Goal: Transaction & Acquisition: Purchase product/service

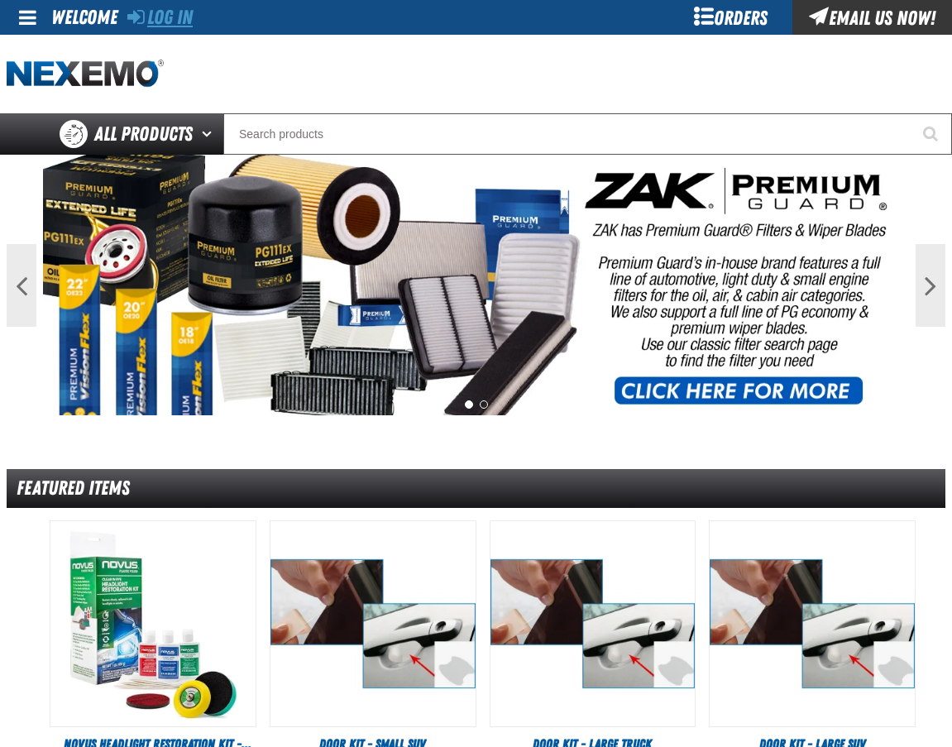
click at [170, 23] on link "Log In" at bounding box center [159, 17] width 65 height 23
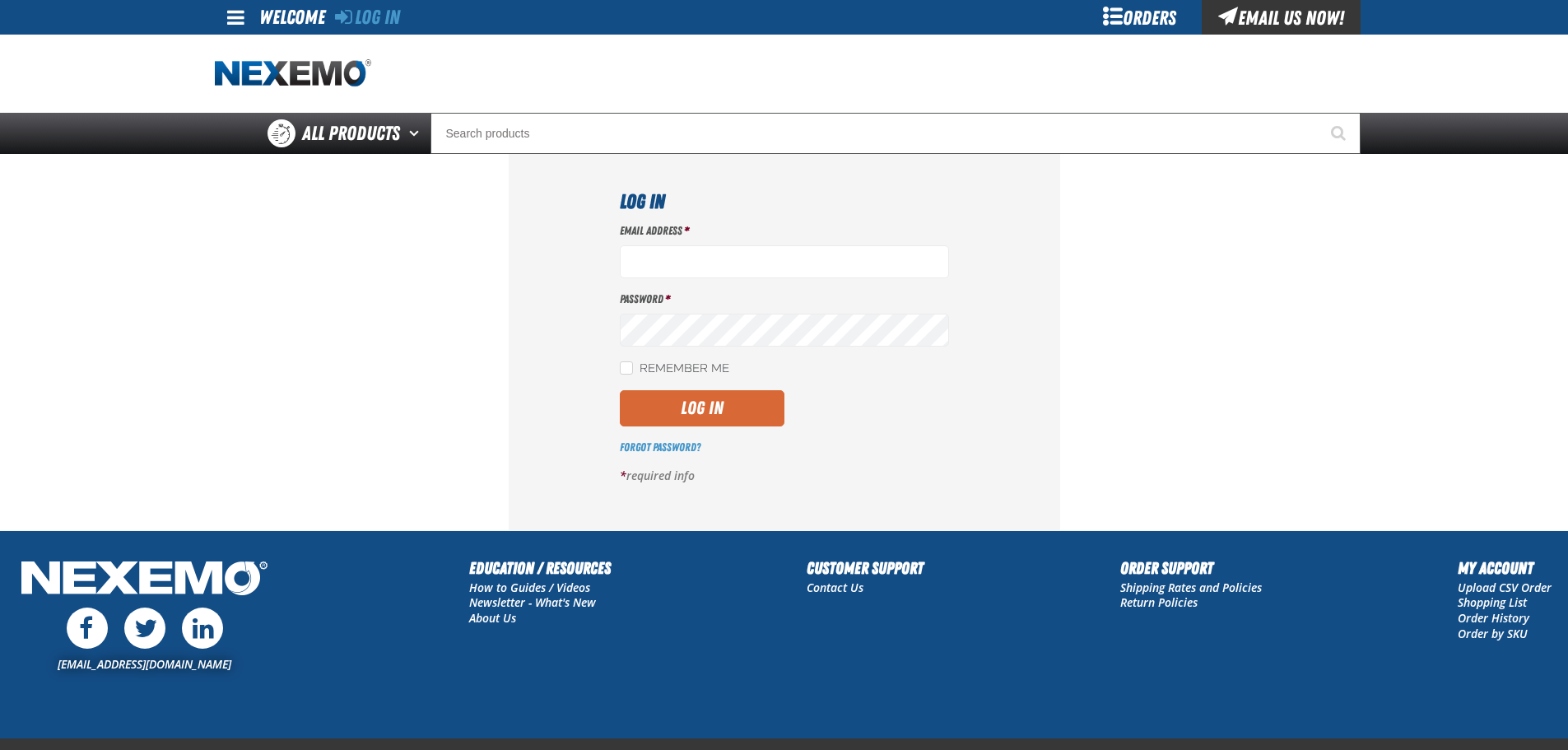
type input "mglazier@vtaig.com"
click at [701, 392] on button "Log In" at bounding box center [701, 408] width 164 height 36
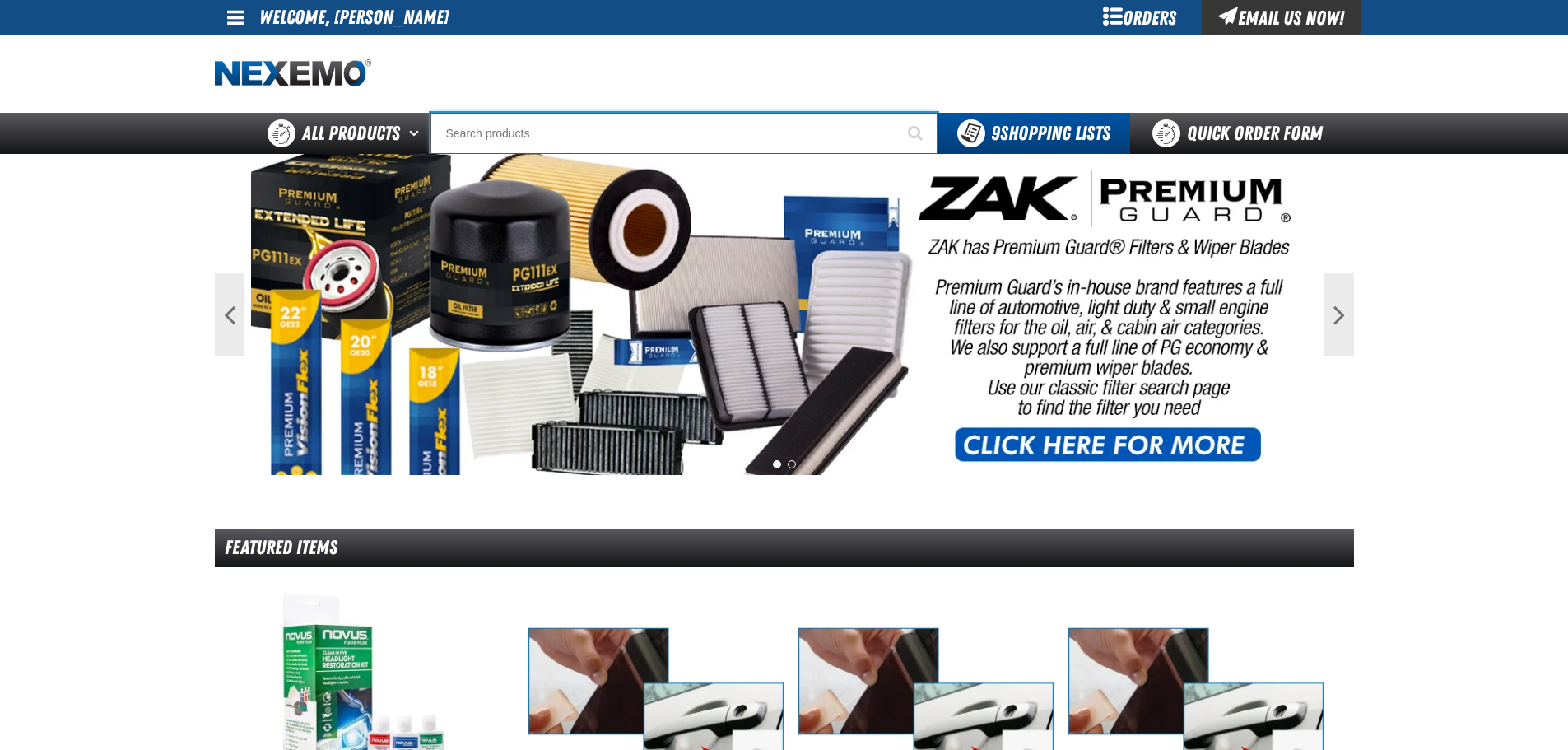
drag, startPoint x: 643, startPoint y: 151, endPoint x: 636, endPoint y: 145, distance: 9.2
click at [639, 149] on input "Search" at bounding box center [685, 132] width 507 height 41
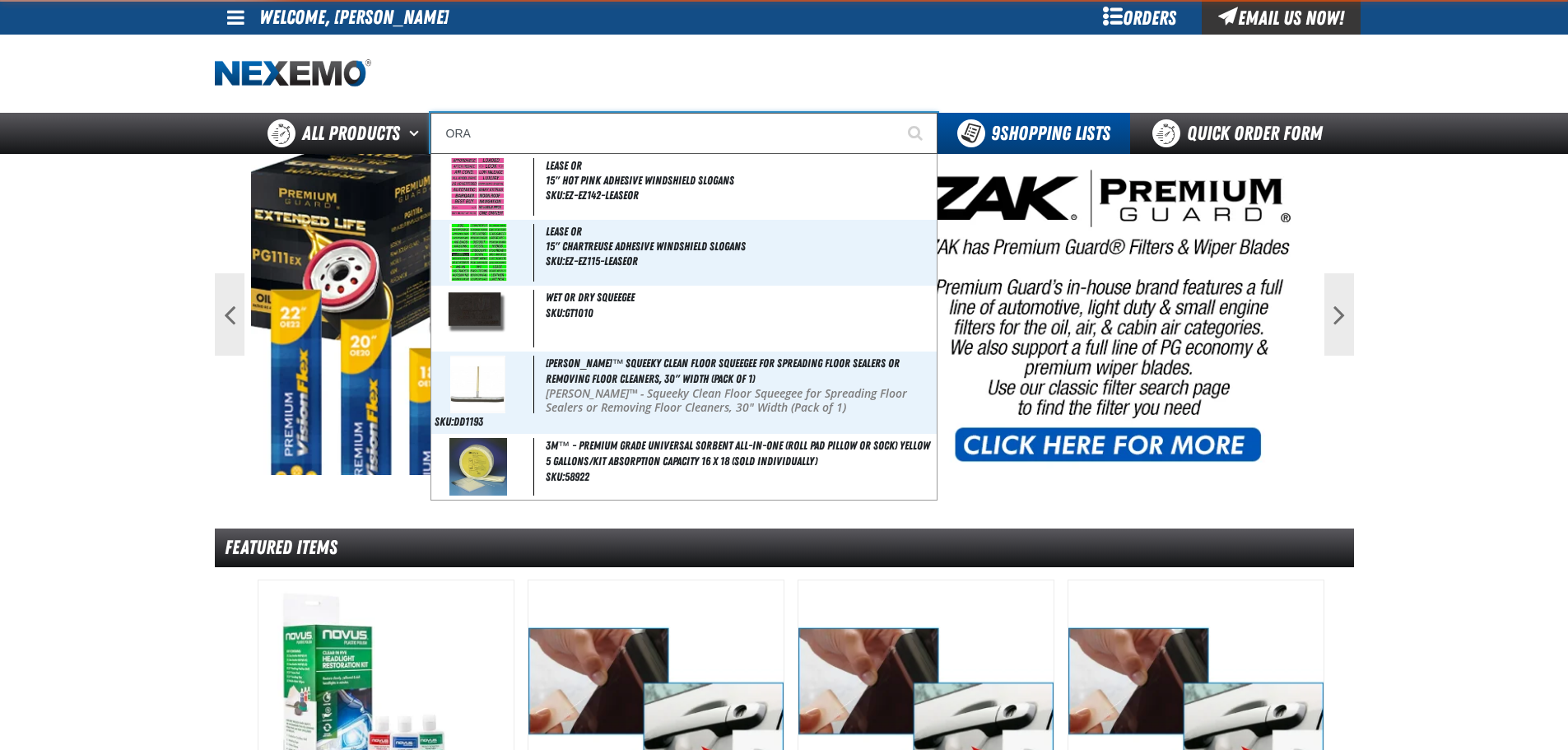
type input "ORAN"
type input "ORANGE"
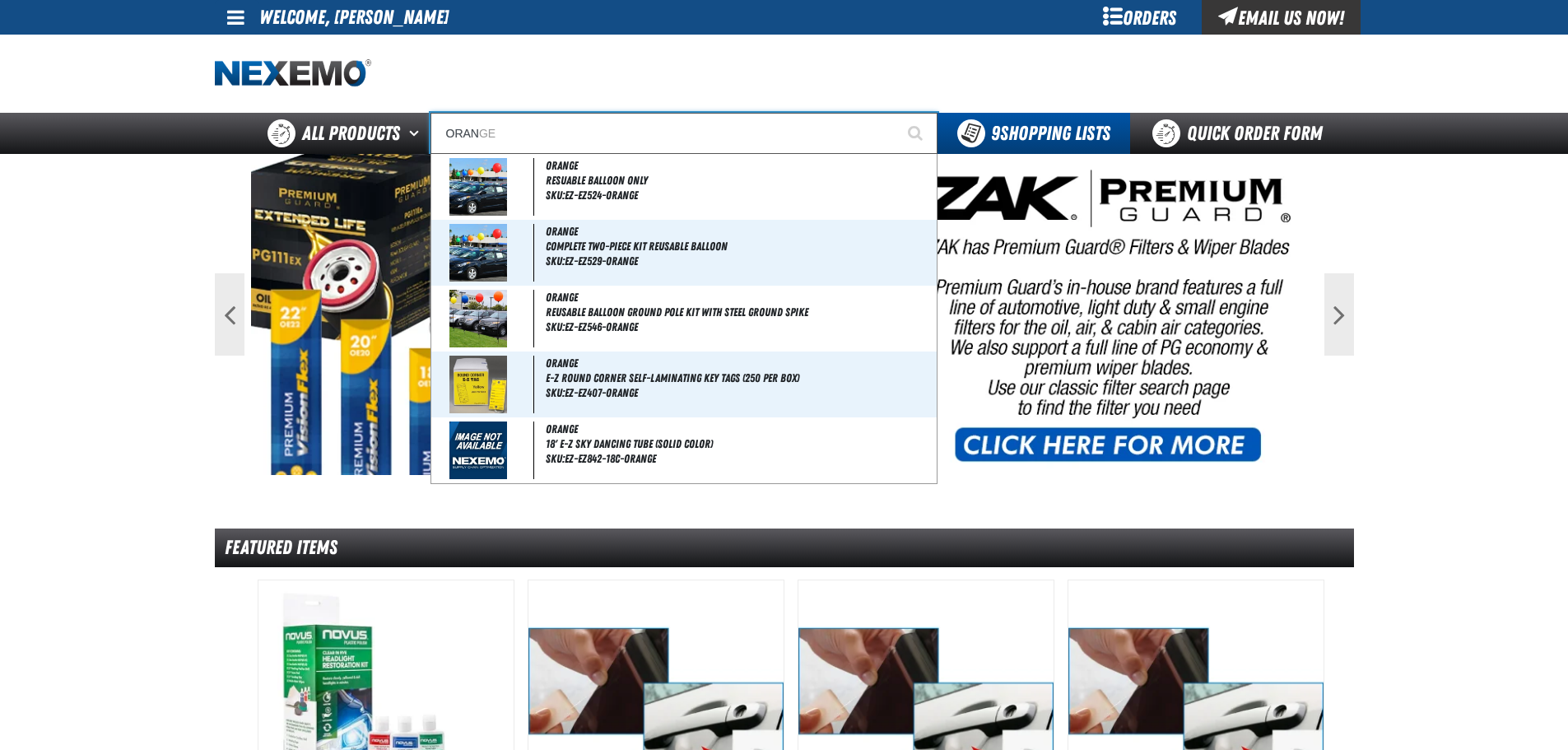
type input "ORANG"
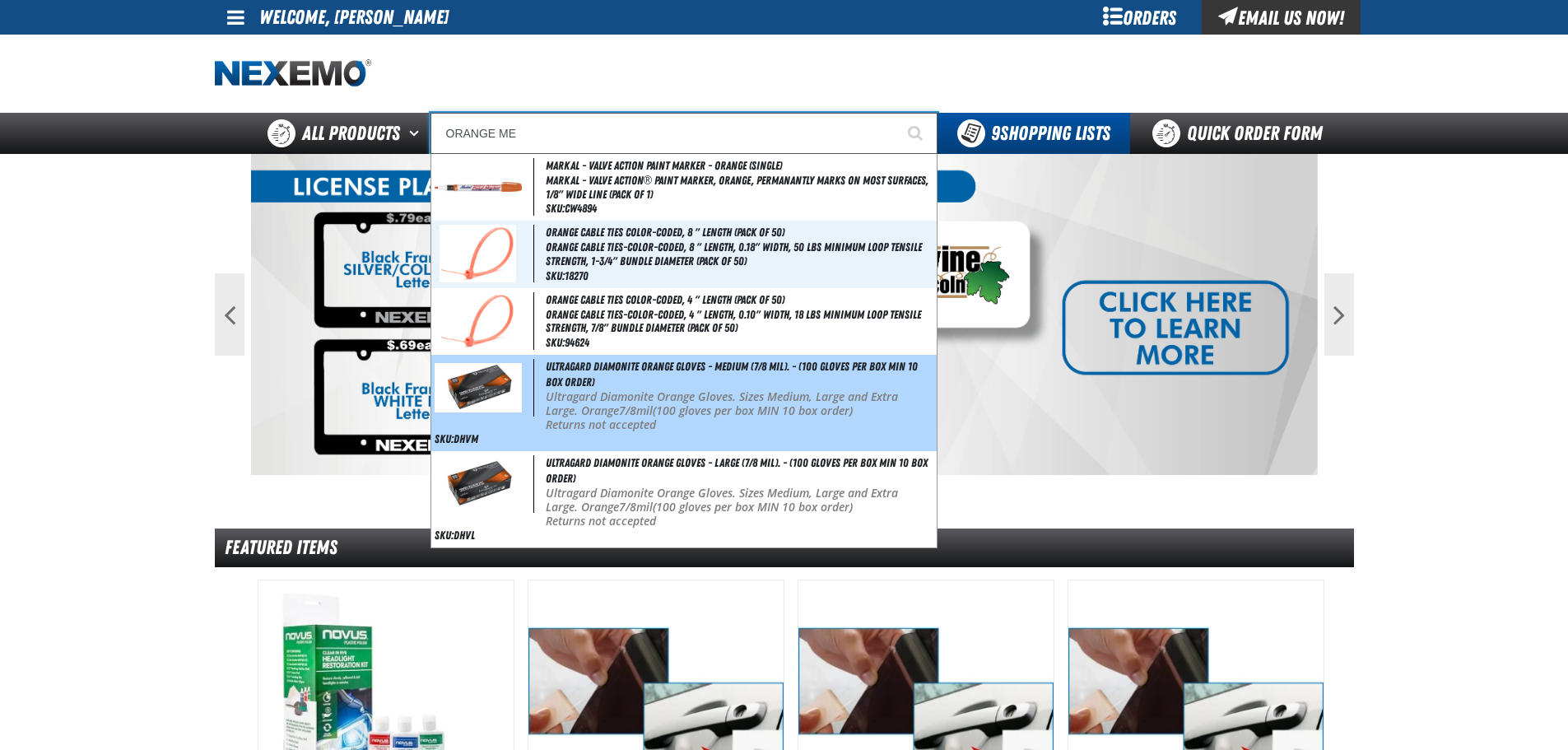
click at [674, 394] on p "Ultragard Diamonite Orange Gloves. Sizes Medium, Large and Extra Large. Orange …" at bounding box center [740, 404] width 388 height 28
type input "Ultragard Diamonite Orange Gloves - Medium (7/8 mil). - (100 gloves per box MIN…"
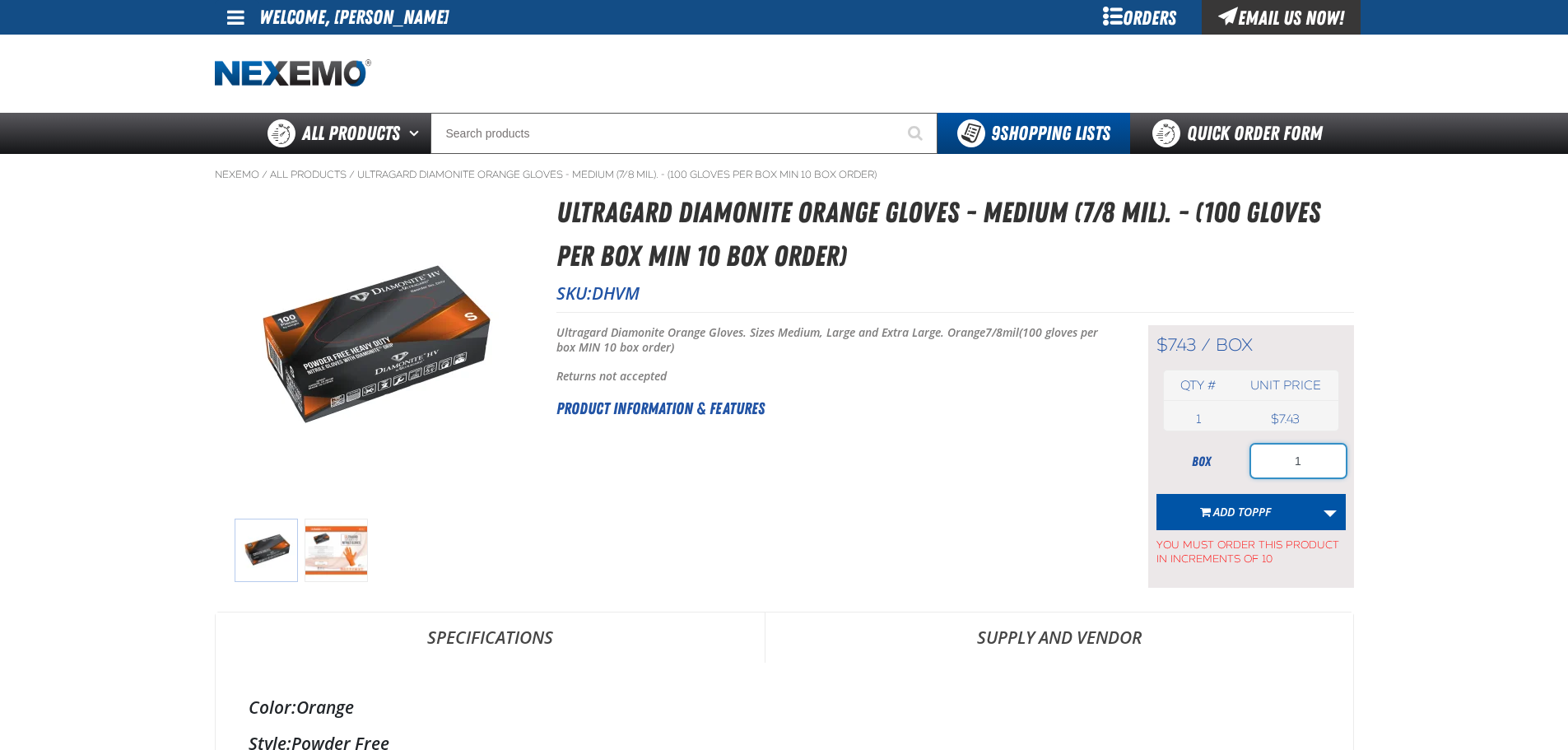
click at [1301, 464] on input "1" at bounding box center [1298, 461] width 95 height 33
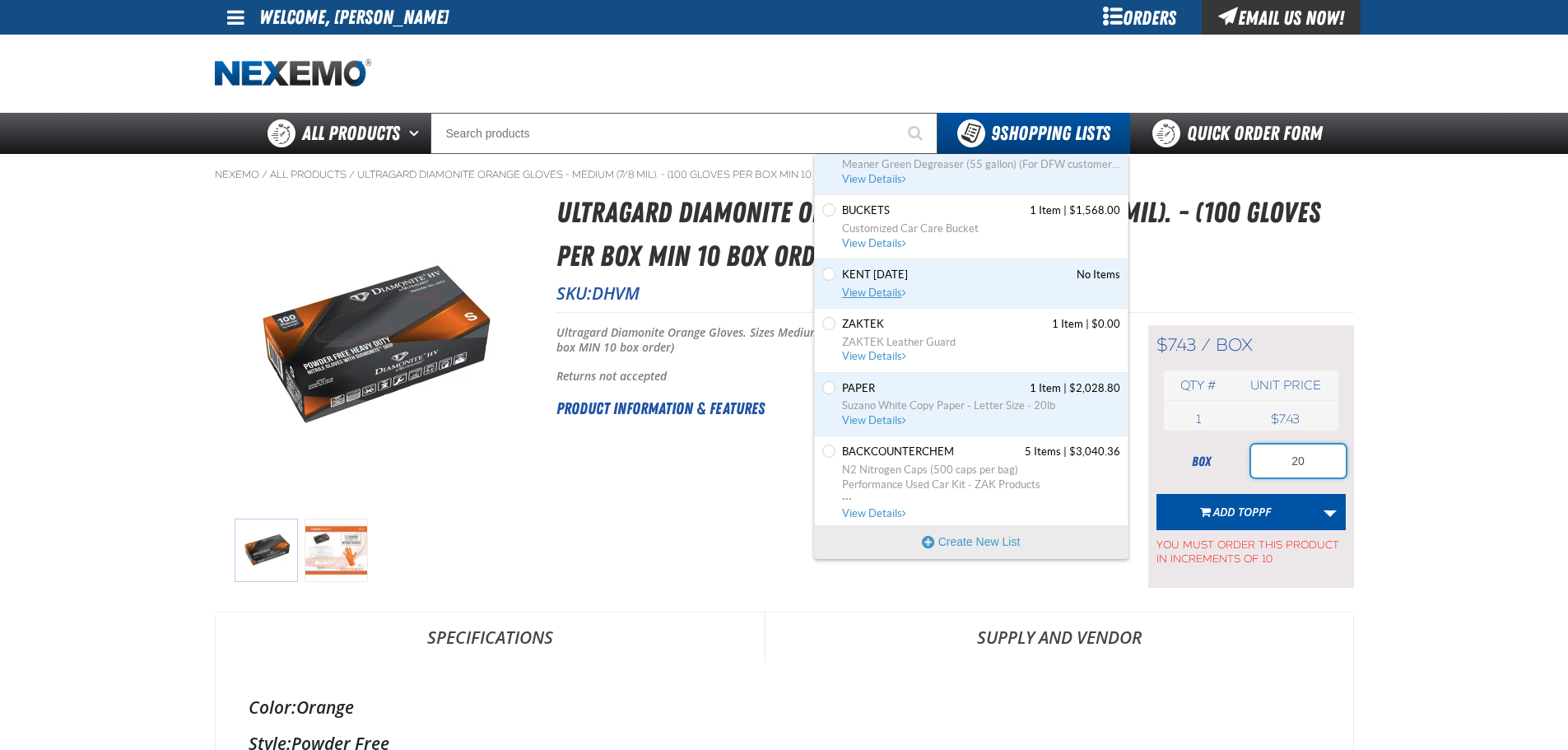
scroll to position [192, 0]
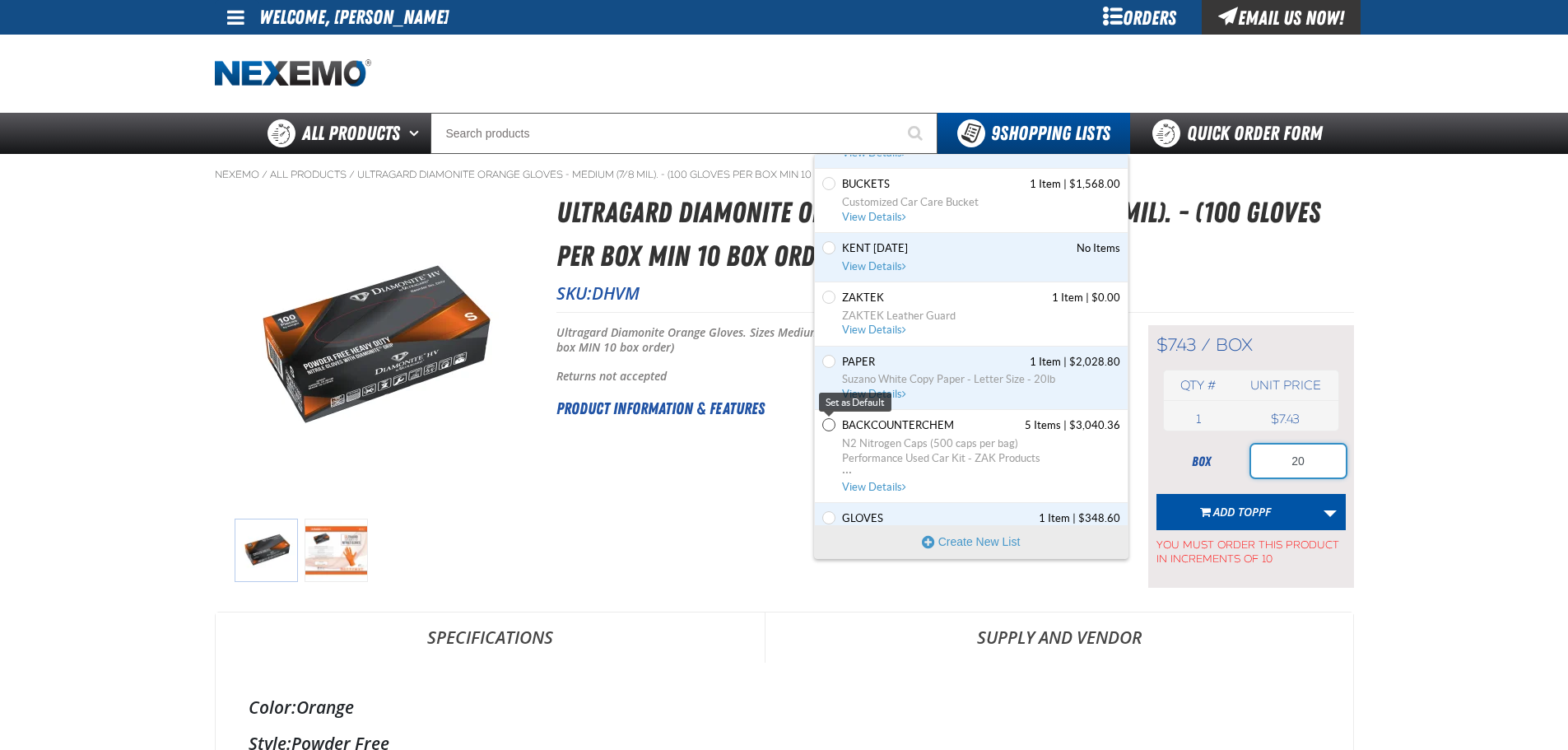
type input "20"
click at [830, 425] on input "Set the BACKCOUNTERCHEM as Default" at bounding box center [829, 424] width 13 height 13
radio input "true"
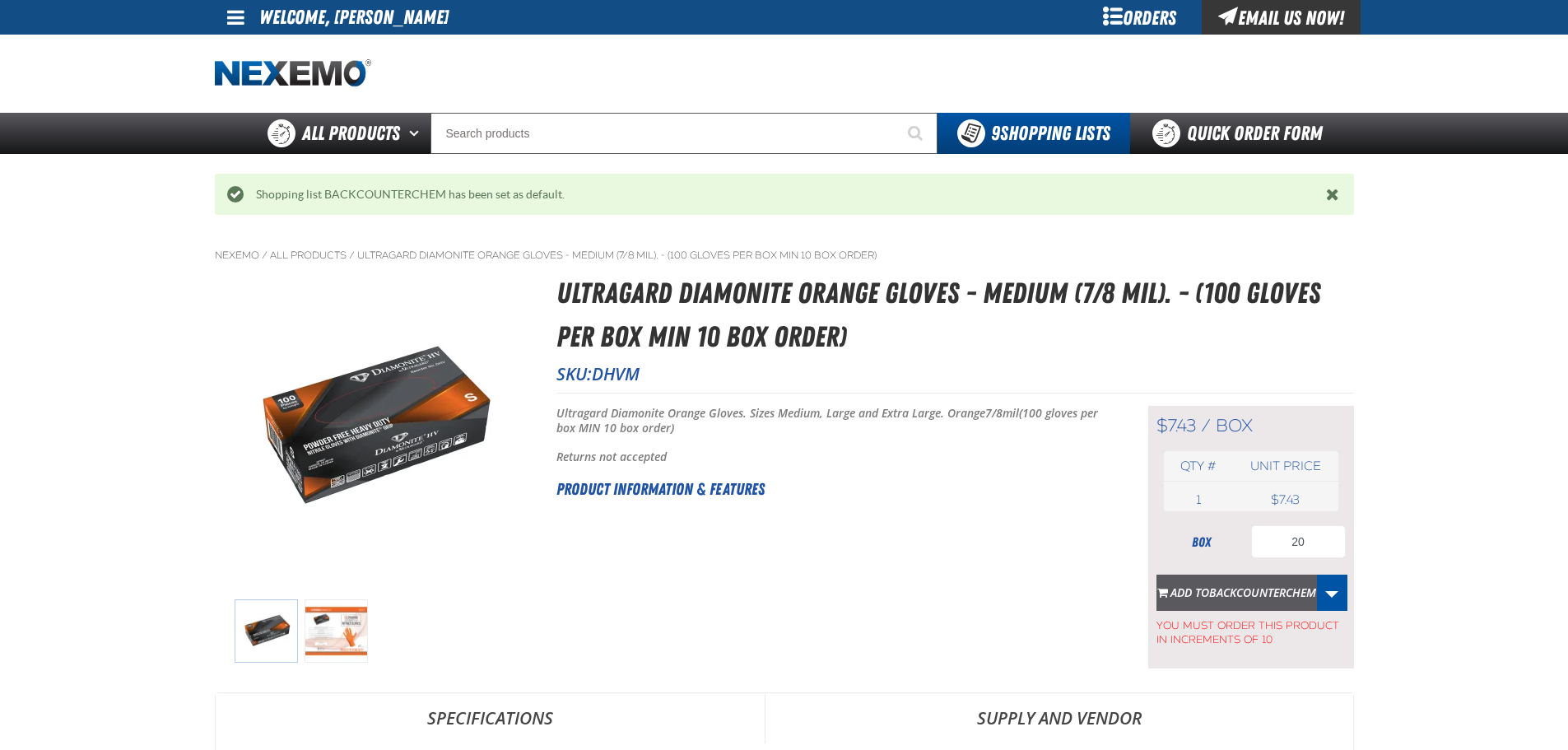
click at [1253, 585] on span "BACKCOUNTERCHEM" at bounding box center [1263, 592] width 107 height 16
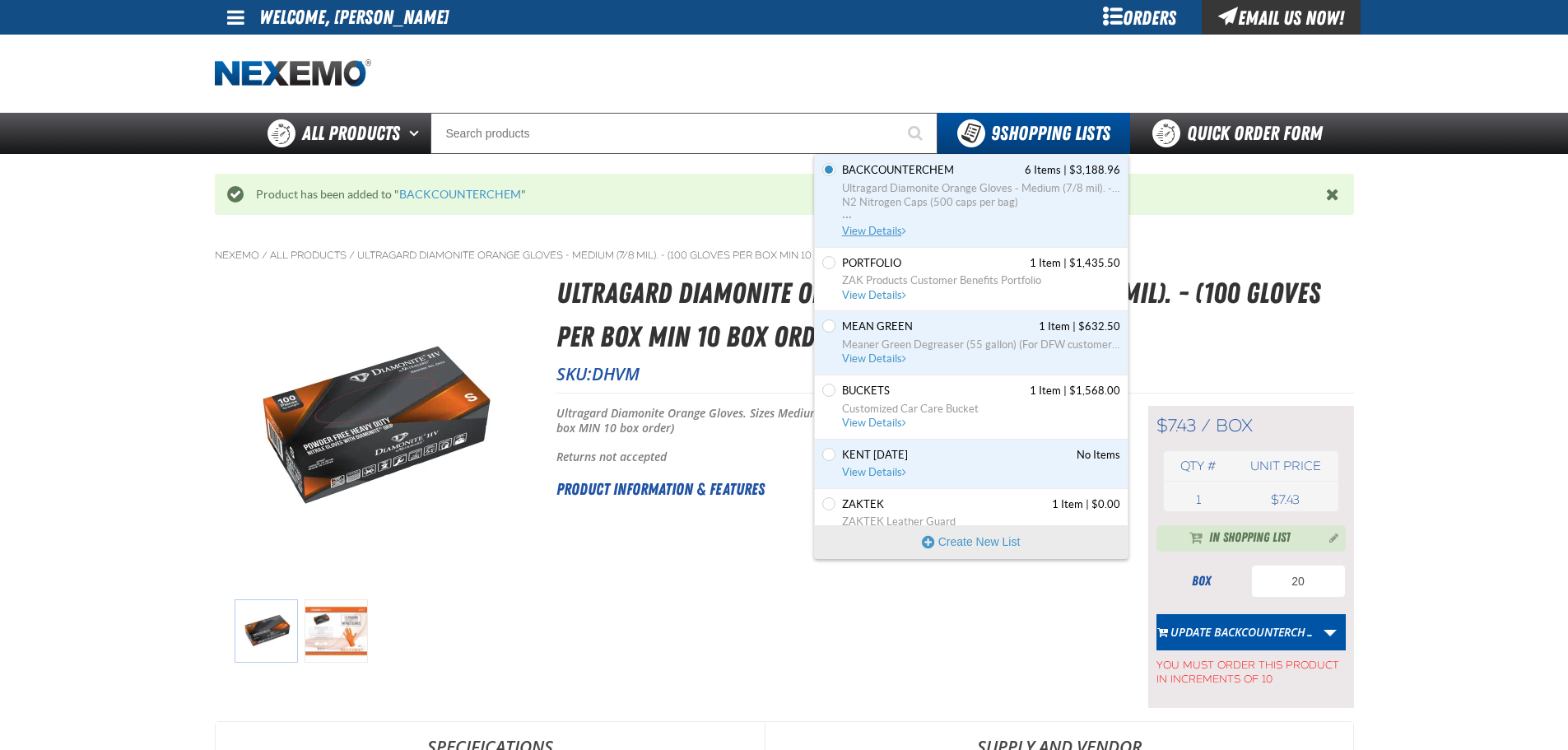
click at [864, 230] on span "View Details" at bounding box center [875, 231] width 67 height 12
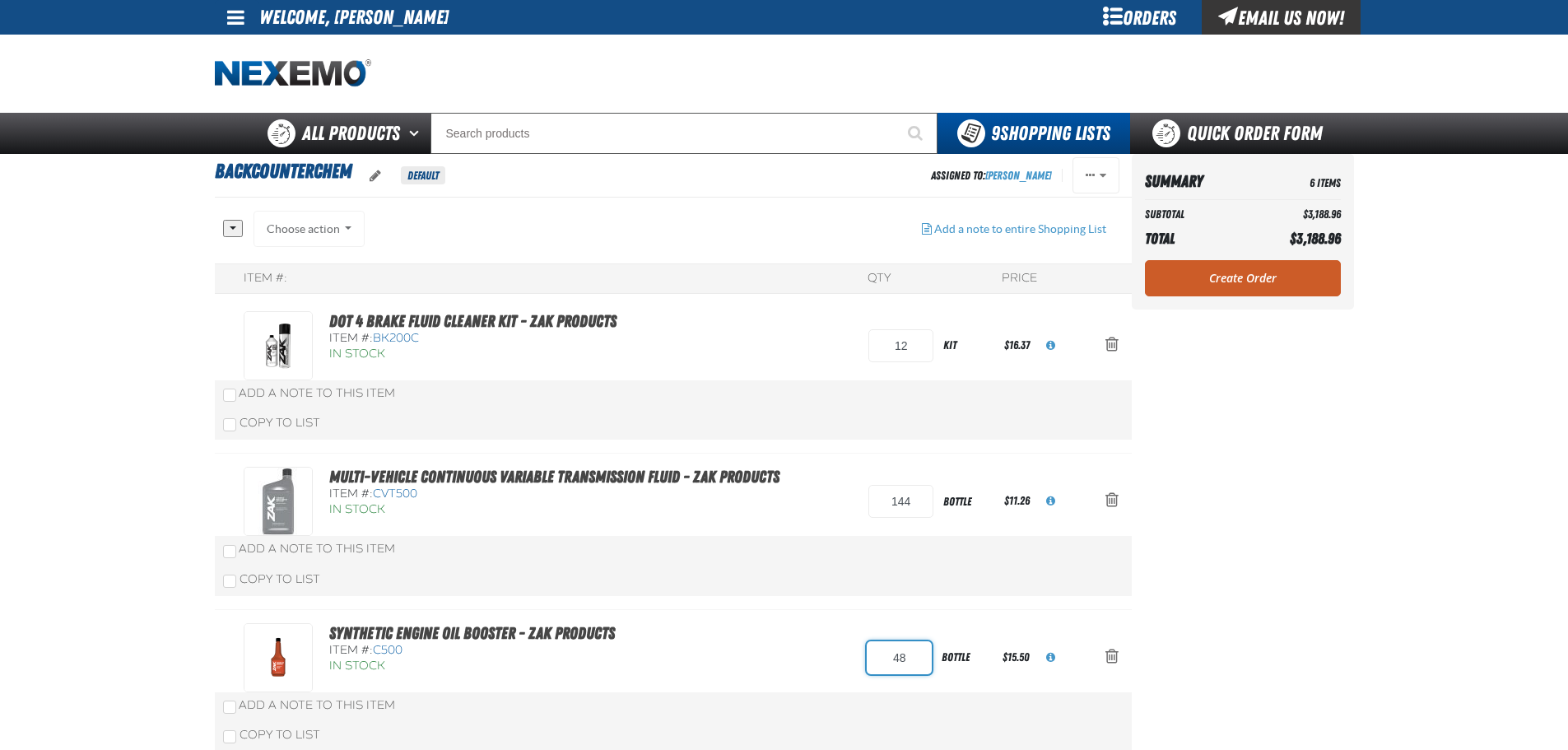
click at [884, 650] on input "48" at bounding box center [898, 657] width 65 height 33
click at [1417, 621] on main "BACKCOUNTERCHEM Default Assigned To: Matt Glazier Reassign Duplicate Delete" at bounding box center [784, 694] width 1568 height 1081
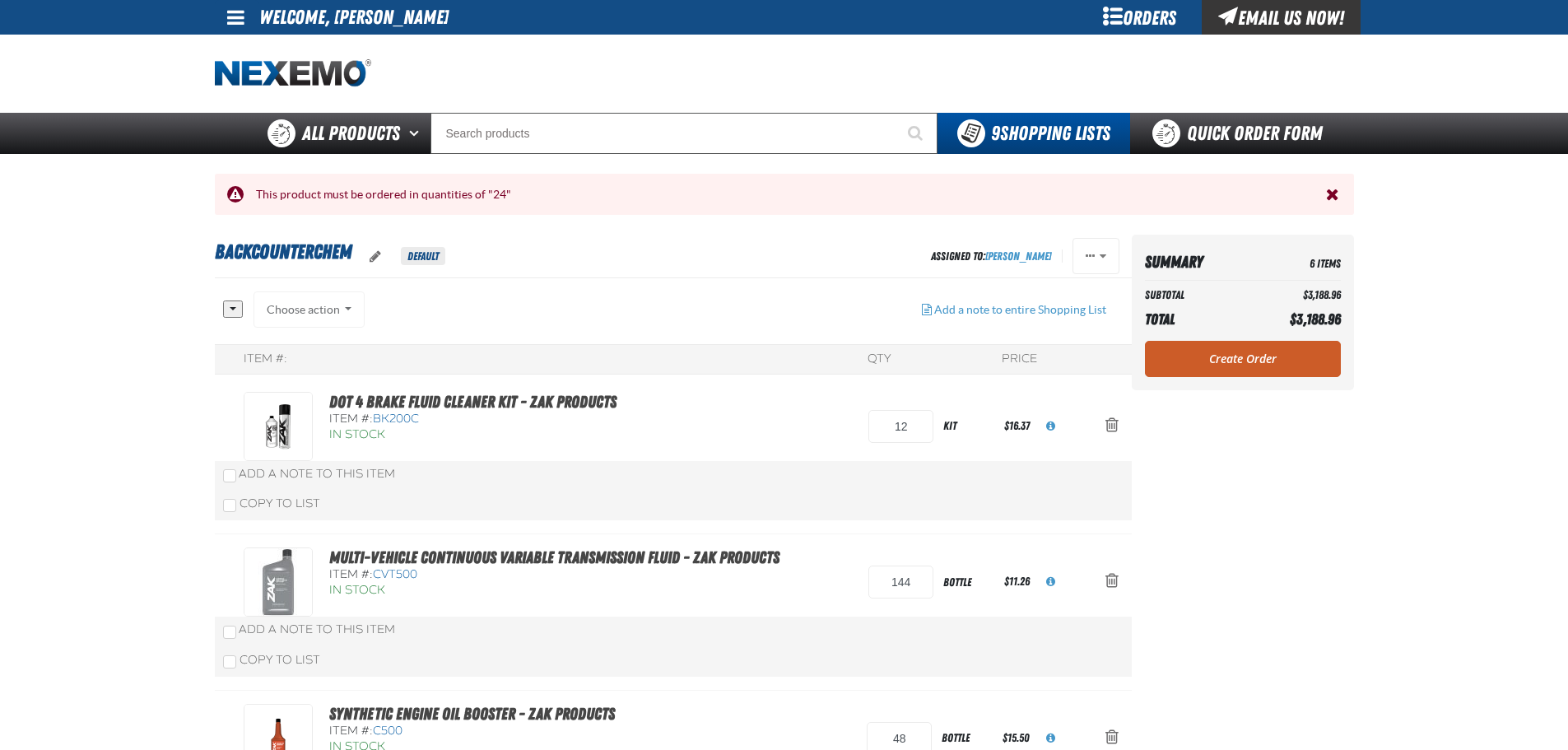
scroll to position [192, 0]
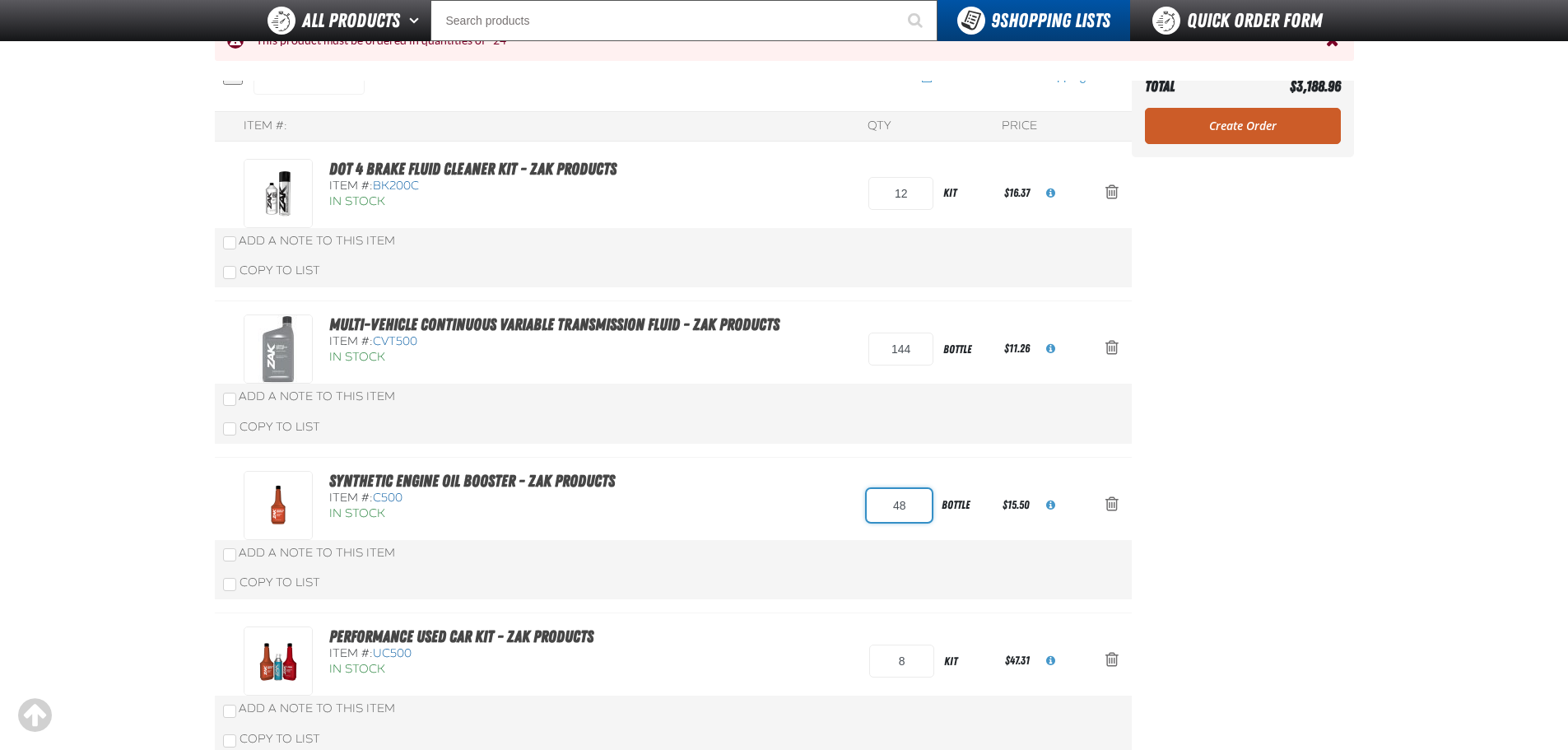
click at [891, 503] on input "48" at bounding box center [898, 504] width 65 height 33
type input "24"
click at [1241, 432] on aside "Summary 6 Items Subtotal $3,188.96 Total $3,188.96 Loading... Create Order" at bounding box center [1243, 542] width 222 height 1081
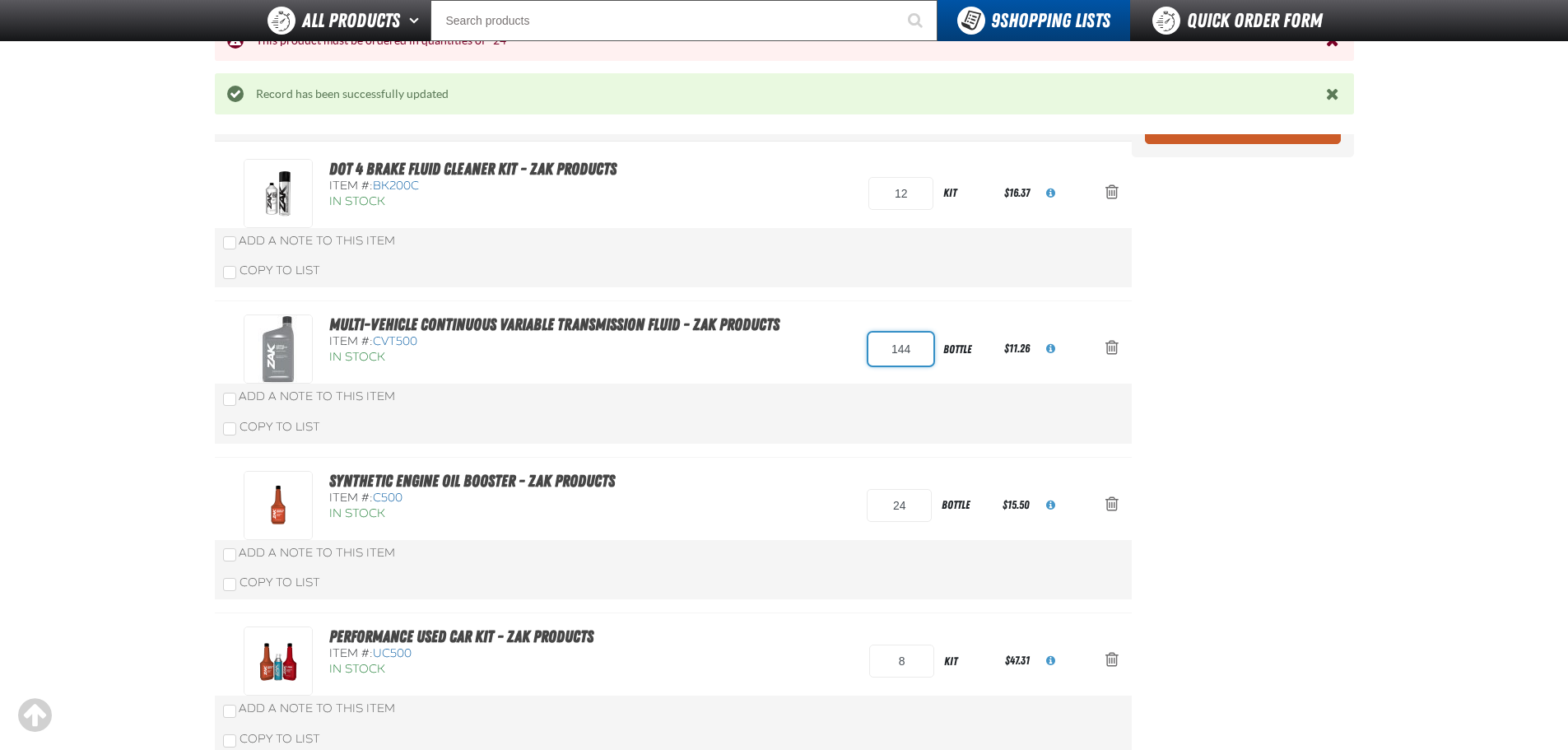
click at [899, 347] on input "144" at bounding box center [900, 348] width 65 height 33
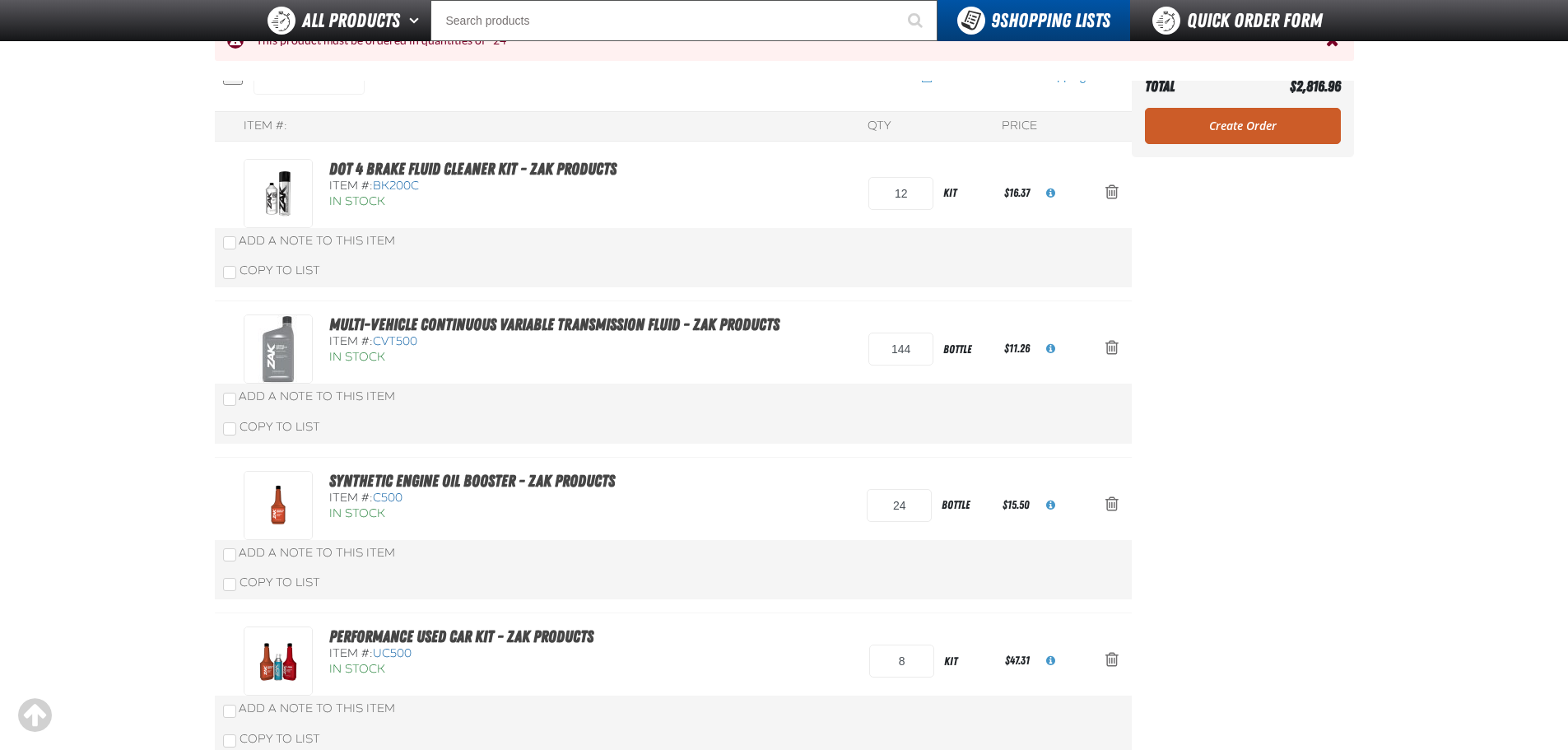
click at [1287, 365] on aside "Summary 6 Items Subtotal $2,816.96 Total $2,816.96 Loading... Create Order" at bounding box center [1243, 542] width 222 height 1081
click at [866, 349] on div "Multi-Vehicle Continuous Variable Transmission Fluid - ZAK Products Item #: CVT…" at bounding box center [657, 349] width 826 height 70
click at [881, 348] on input "144" at bounding box center [900, 348] width 65 height 33
click at [881, 347] on input "144" at bounding box center [900, 348] width 65 height 33
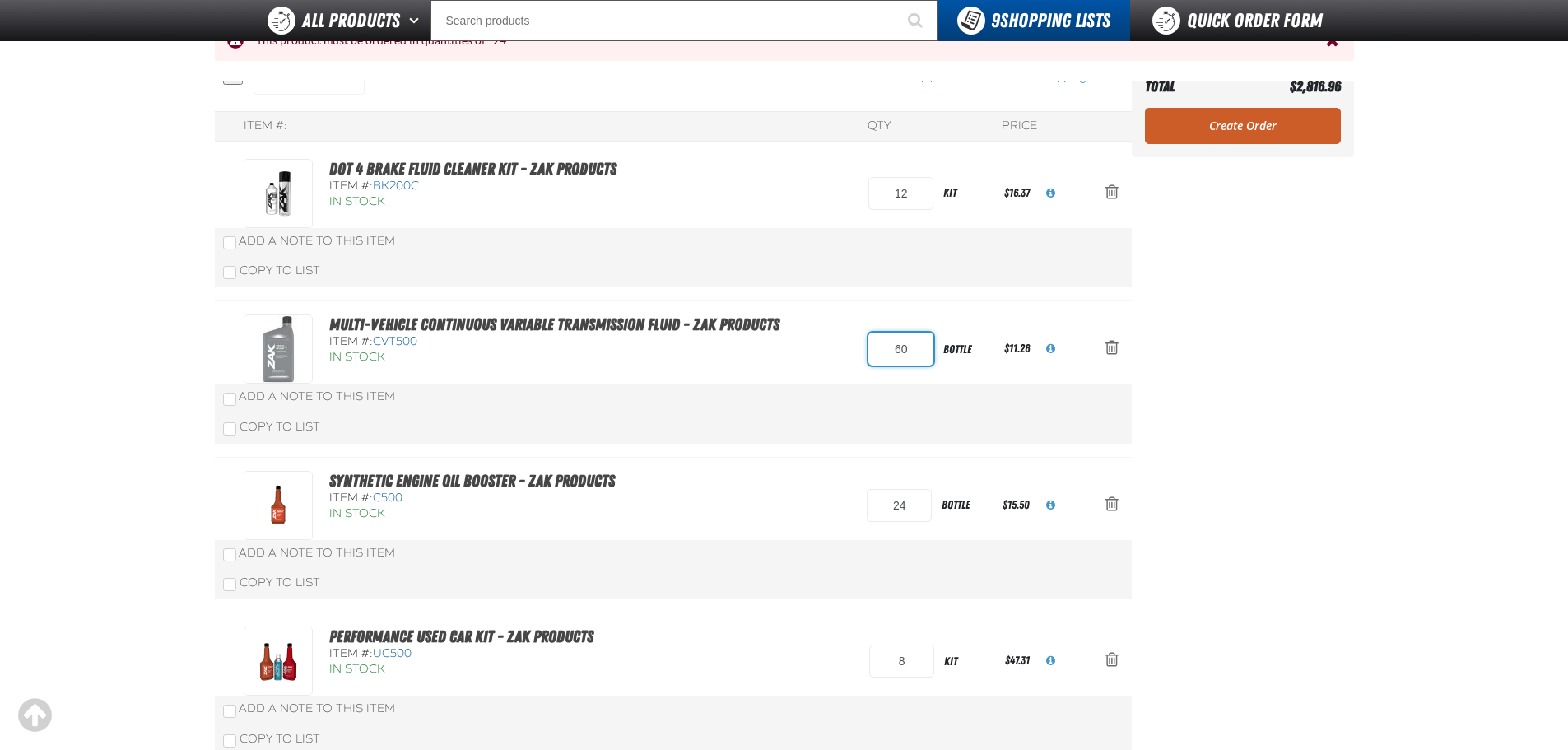
type input "60"
click at [1257, 353] on aside "Summary 6 Items Subtotal $2,816.96 Total $2,816.96 Loading... Create Order" at bounding box center [1243, 542] width 222 height 1081
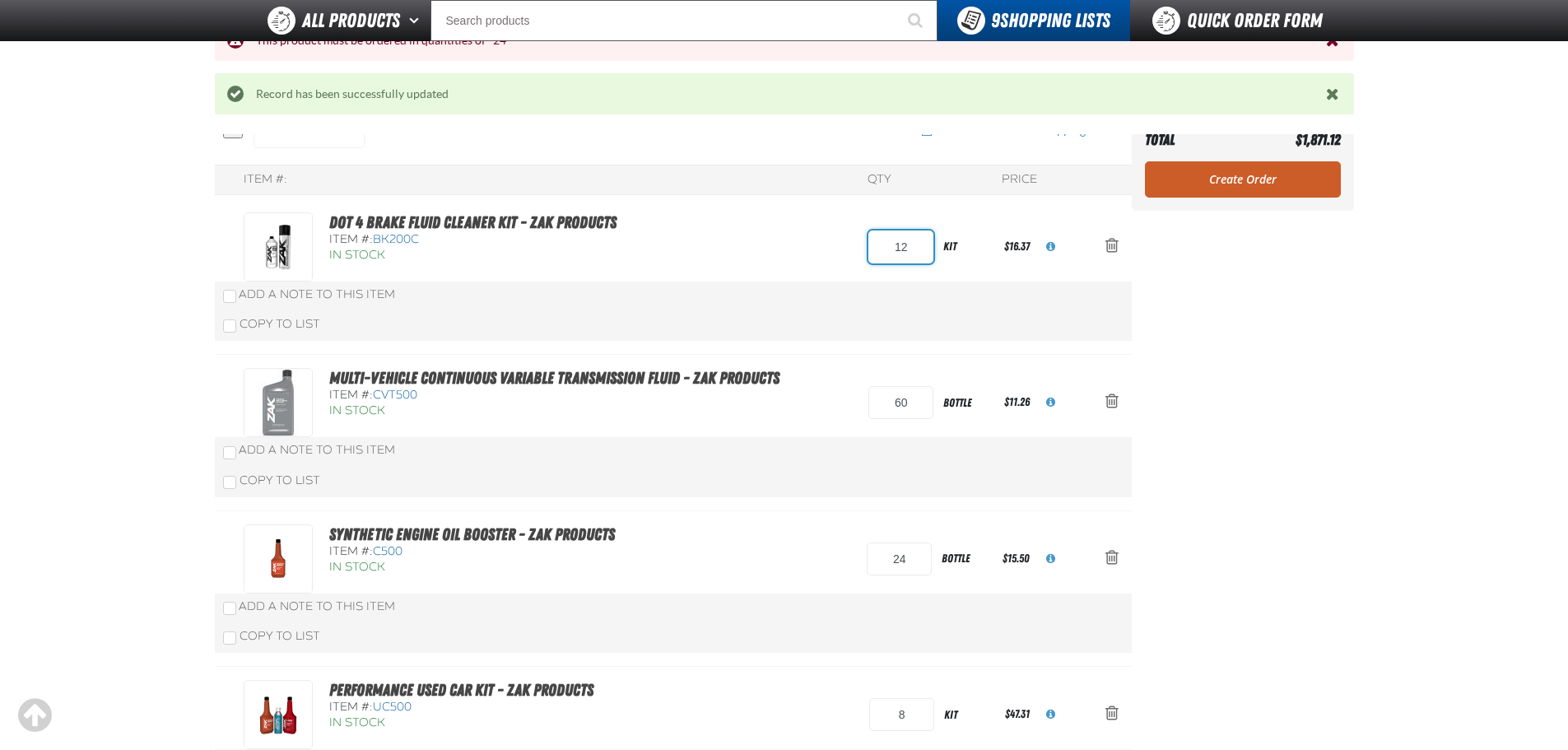
click at [873, 253] on input "12" at bounding box center [900, 247] width 65 height 33
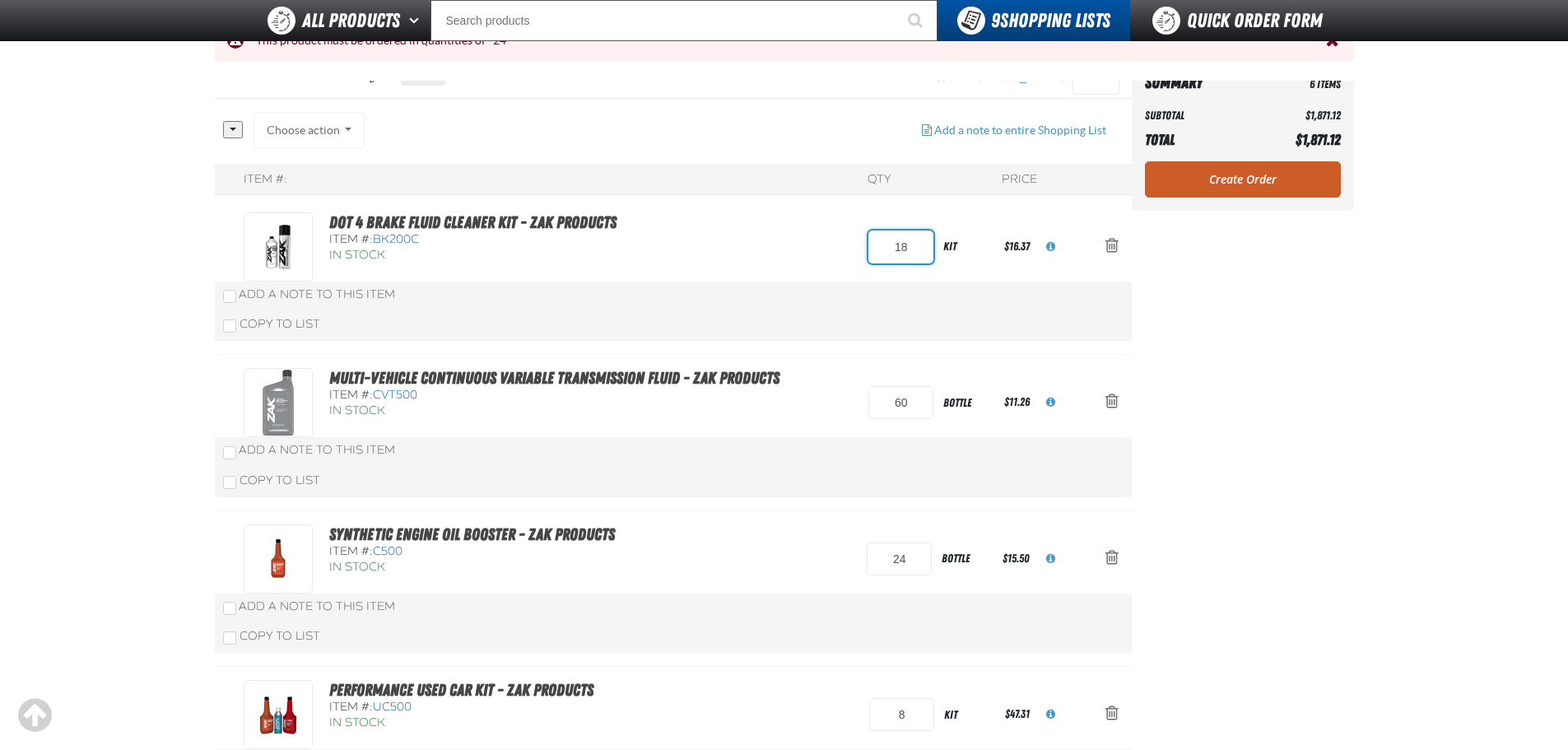
type input "18"
click at [1468, 336] on main "BACKCOUNTERCHEM Default Assigned To: Matt Glazier Reassign Duplicate Delete" at bounding box center [784, 595] width 1568 height 1081
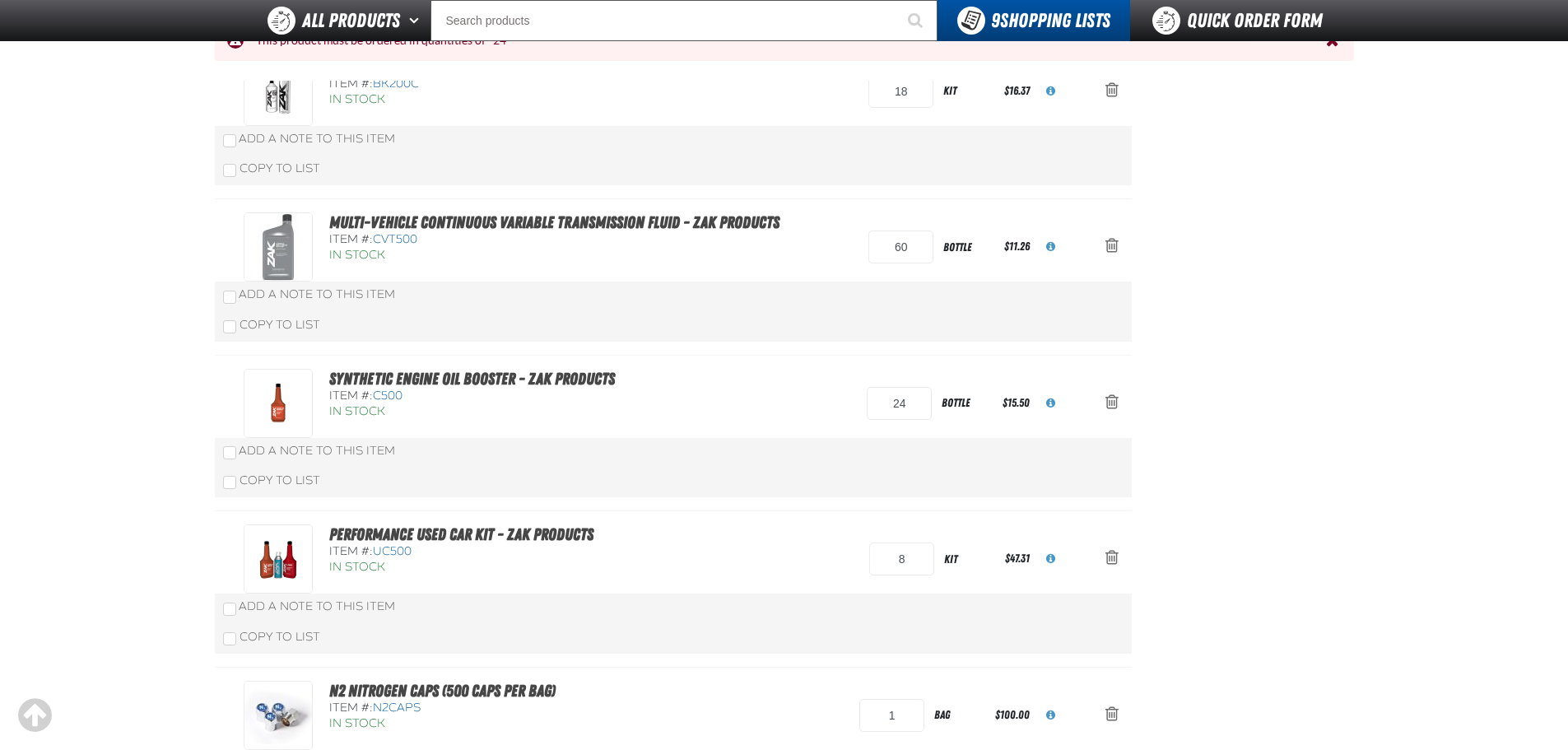
scroll to position [384, 0]
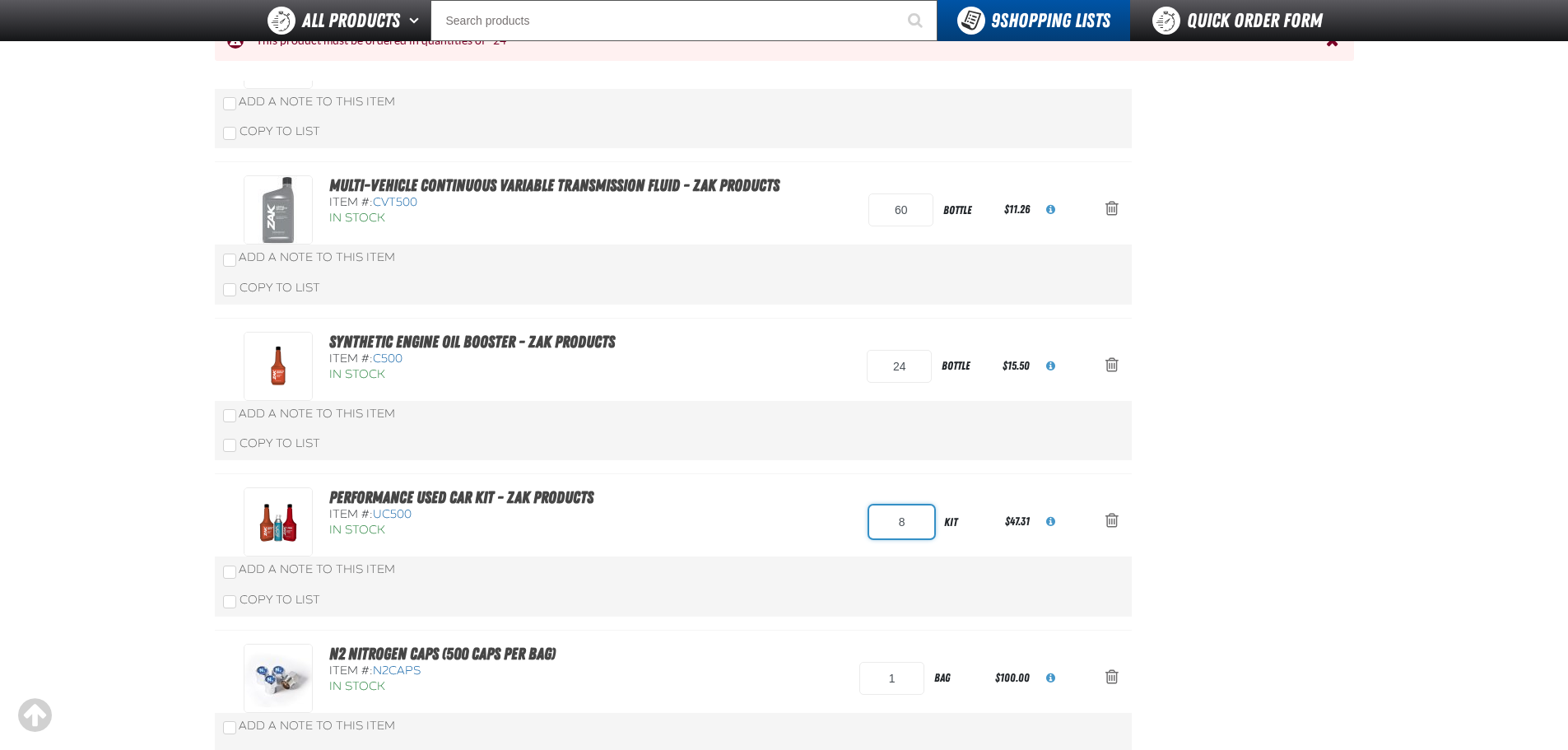
click at [893, 515] on input "8" at bounding box center [901, 521] width 65 height 33
click at [892, 515] on input "8" at bounding box center [901, 521] width 65 height 33
type input "16"
click at [1192, 413] on aside "Summary 6 Items Subtotal $1,969.34 Total $1,969.34 Loading... Create Order" at bounding box center [1243, 403] width 222 height 1081
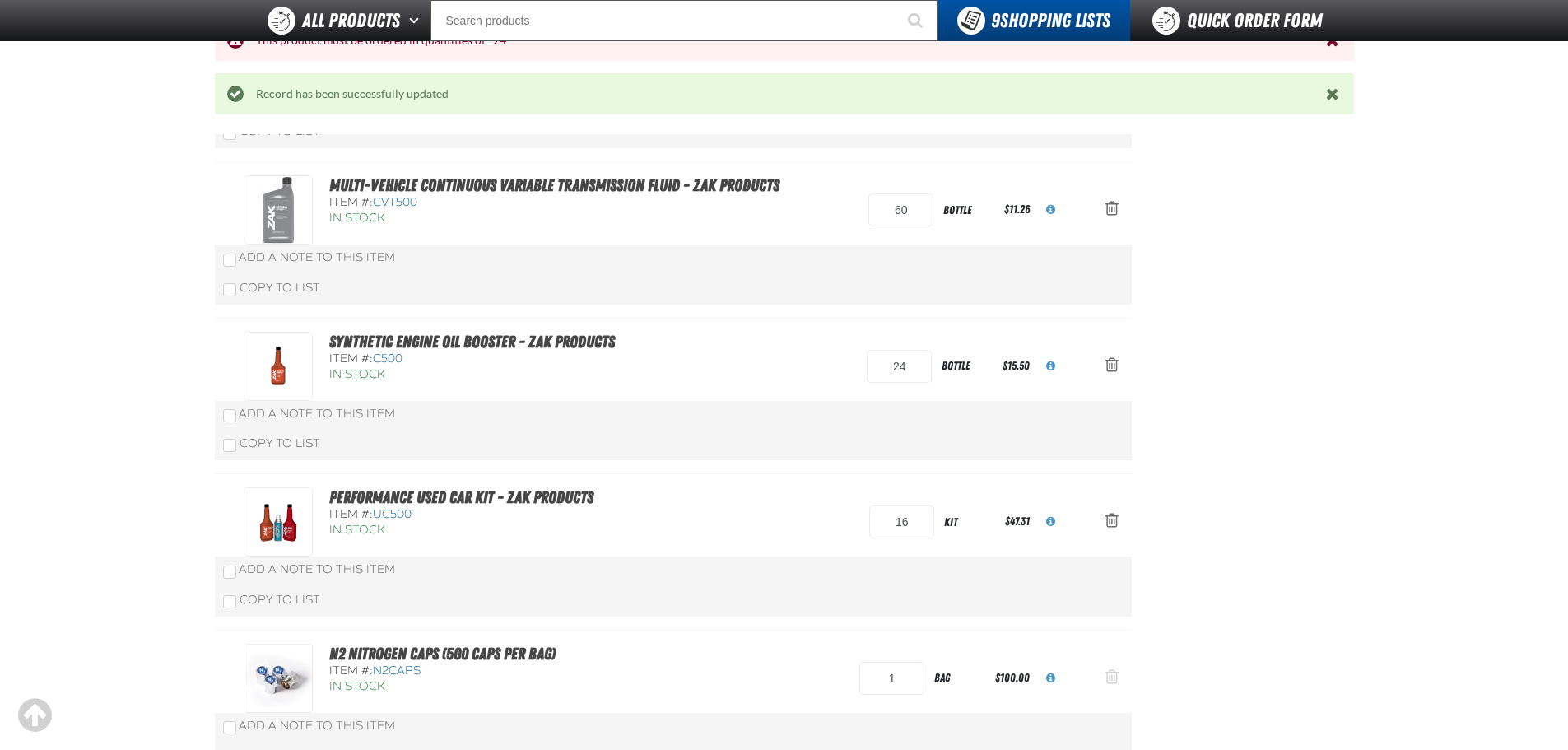
click at [1105, 679] on span "Action Remove N2 Nitrogen Caps (500 caps per bag) from BACKCOUNTERCHEM" at bounding box center [1111, 676] width 13 height 17
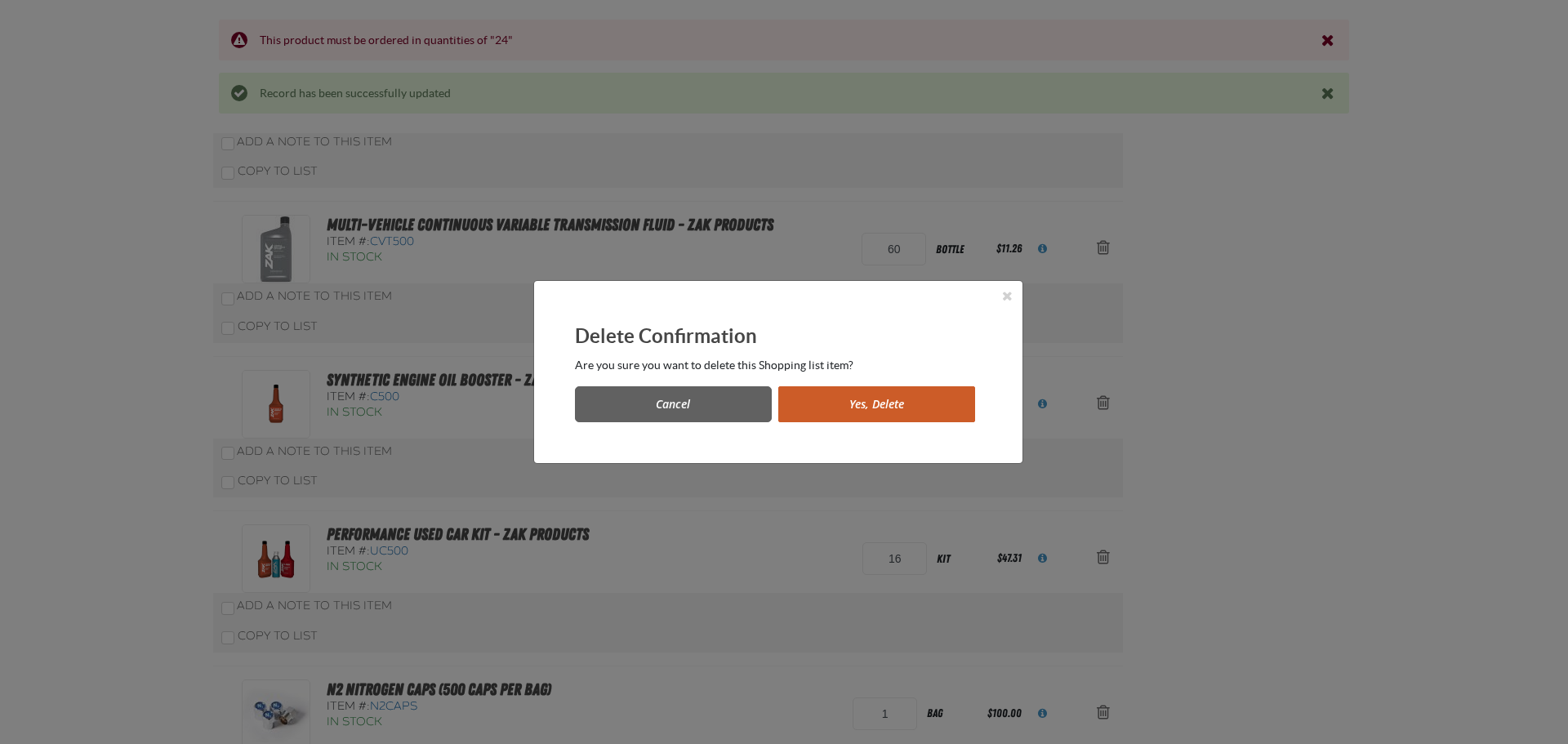
click at [877, 420] on button "Yes, Delete" at bounding box center [876, 404] width 196 height 36
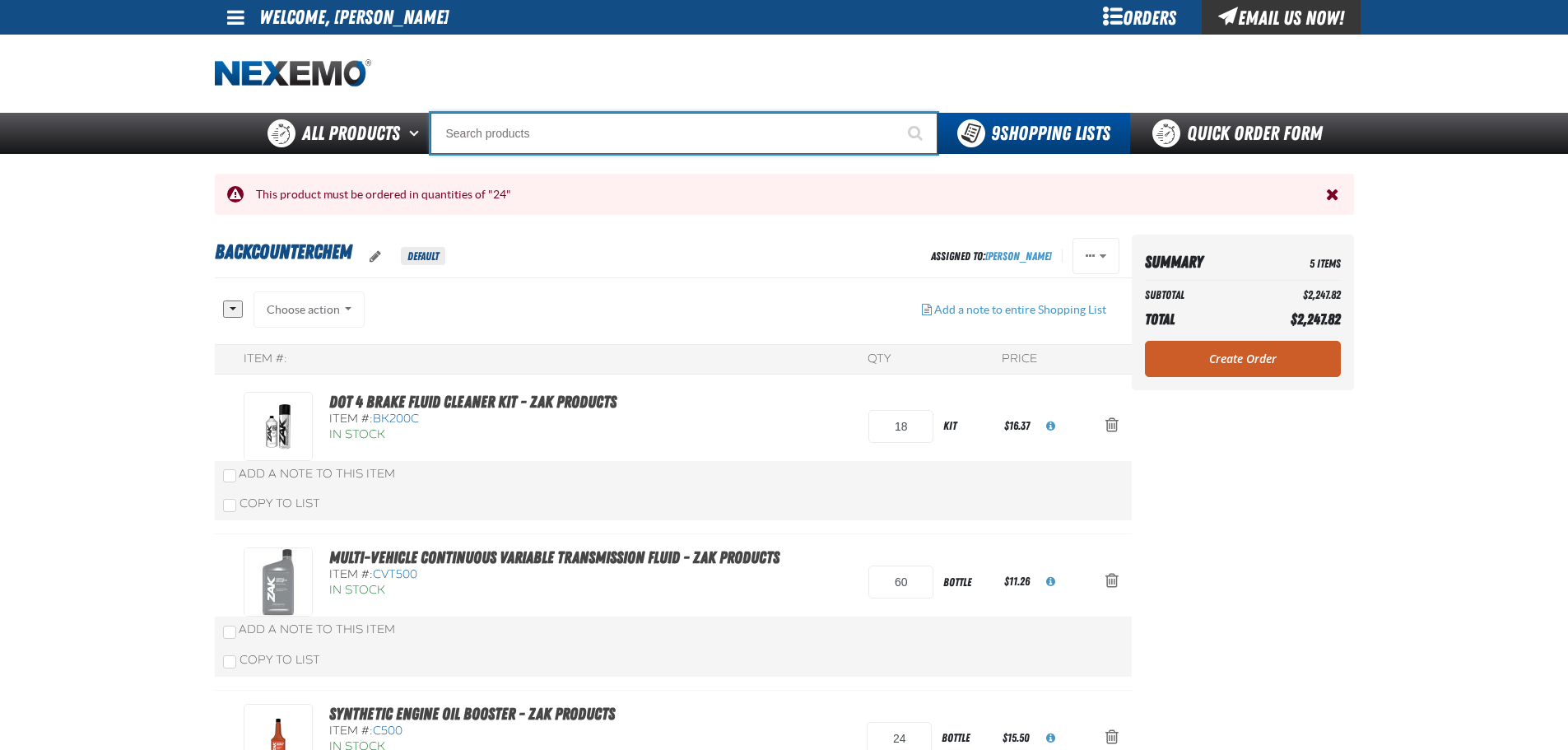
click at [524, 131] on input "Search" at bounding box center [685, 132] width 507 height 41
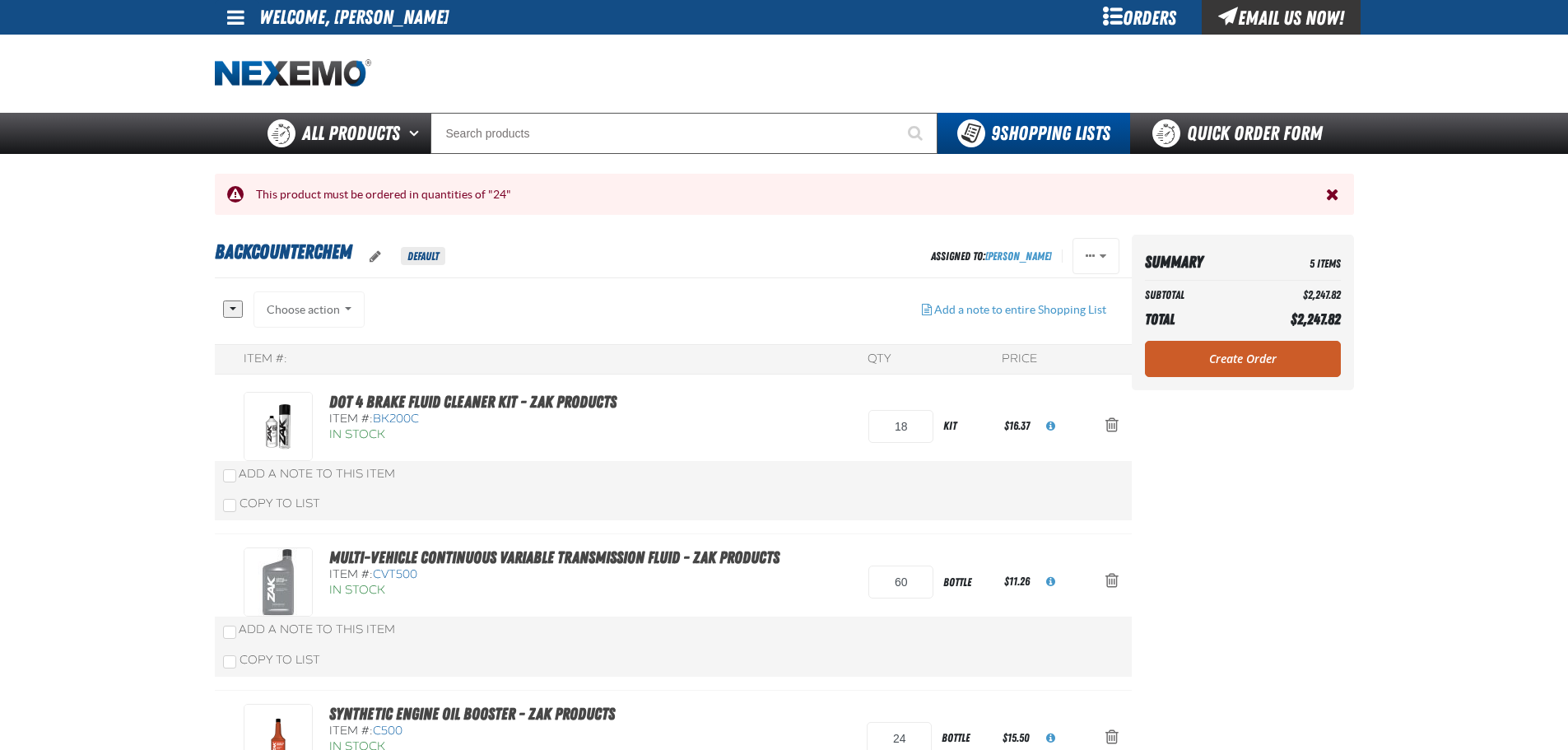
click at [361, 187] on div "This product must be ordered in quantities of "24"" at bounding box center [785, 195] width 1082 height 16
click at [366, 198] on div "This product must be ordered in quantities of "24"" at bounding box center [785, 195] width 1082 height 16
click at [1340, 190] on button "Close the Notification" at bounding box center [1334, 194] width 24 height 25
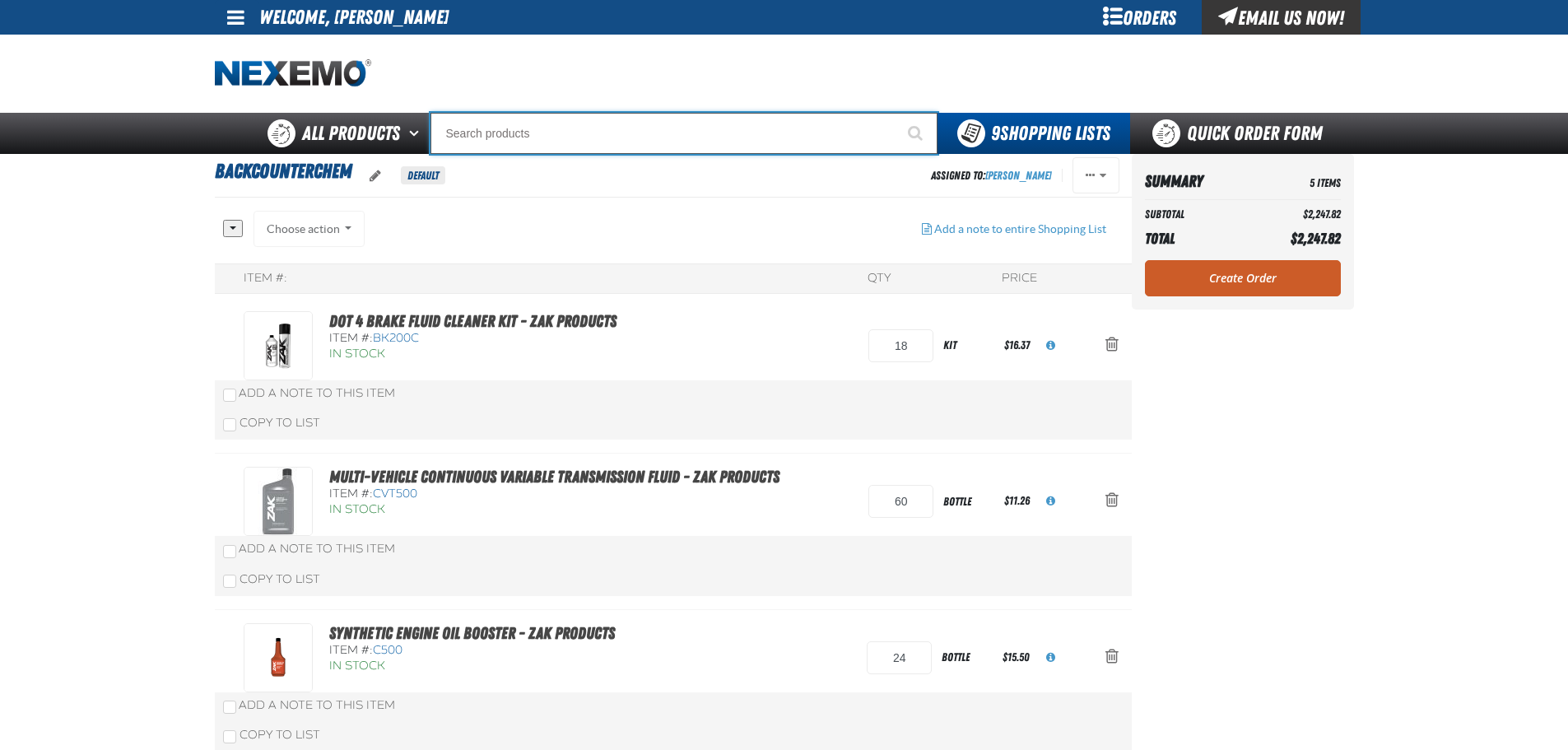
click at [692, 149] on input "Search" at bounding box center [685, 132] width 507 height 41
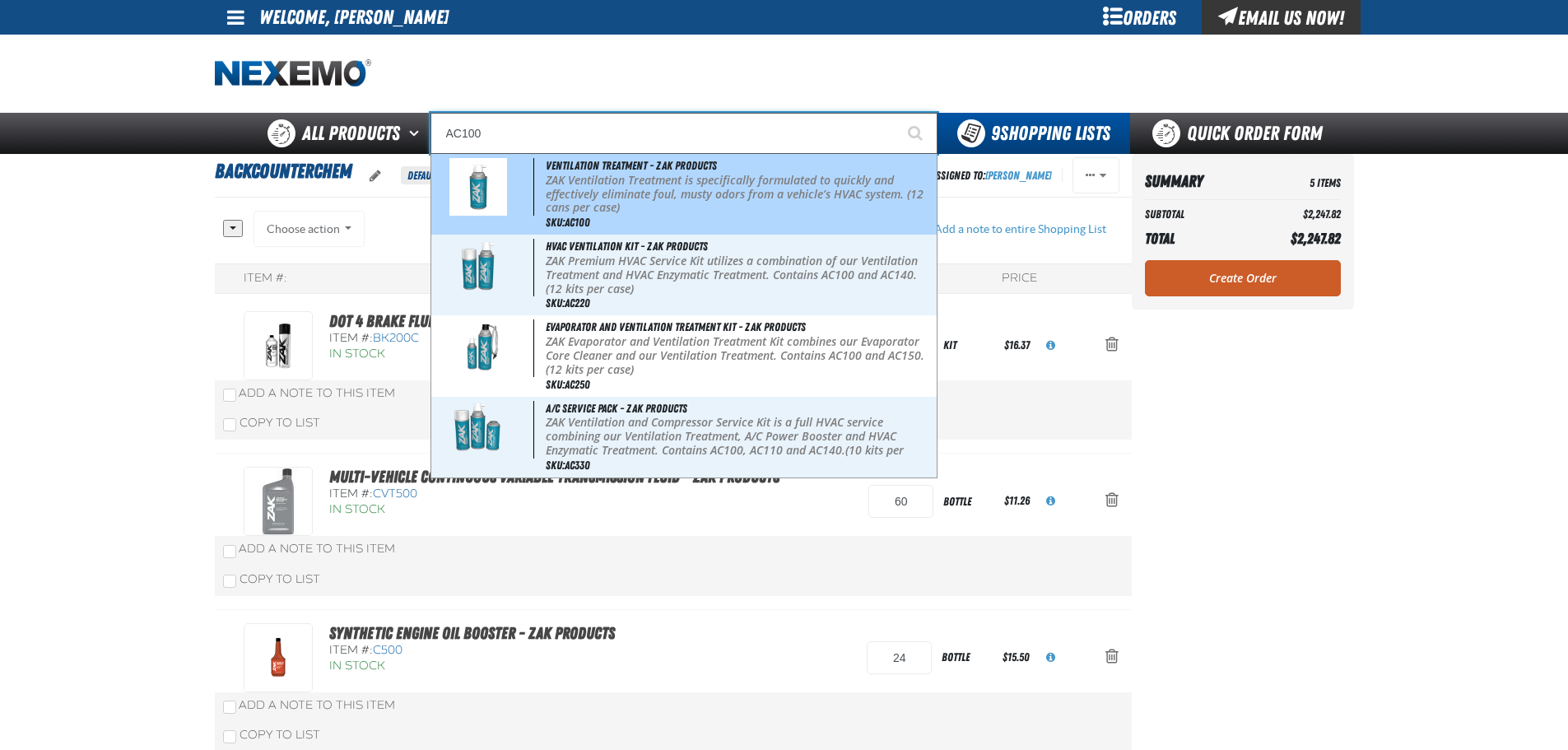
click at [690, 184] on p "ZAK Ventilation Treatment is specifically formulated to quickly and effectively…" at bounding box center [740, 194] width 388 height 41
type input "Ventilation Treatment - ZAK Products"
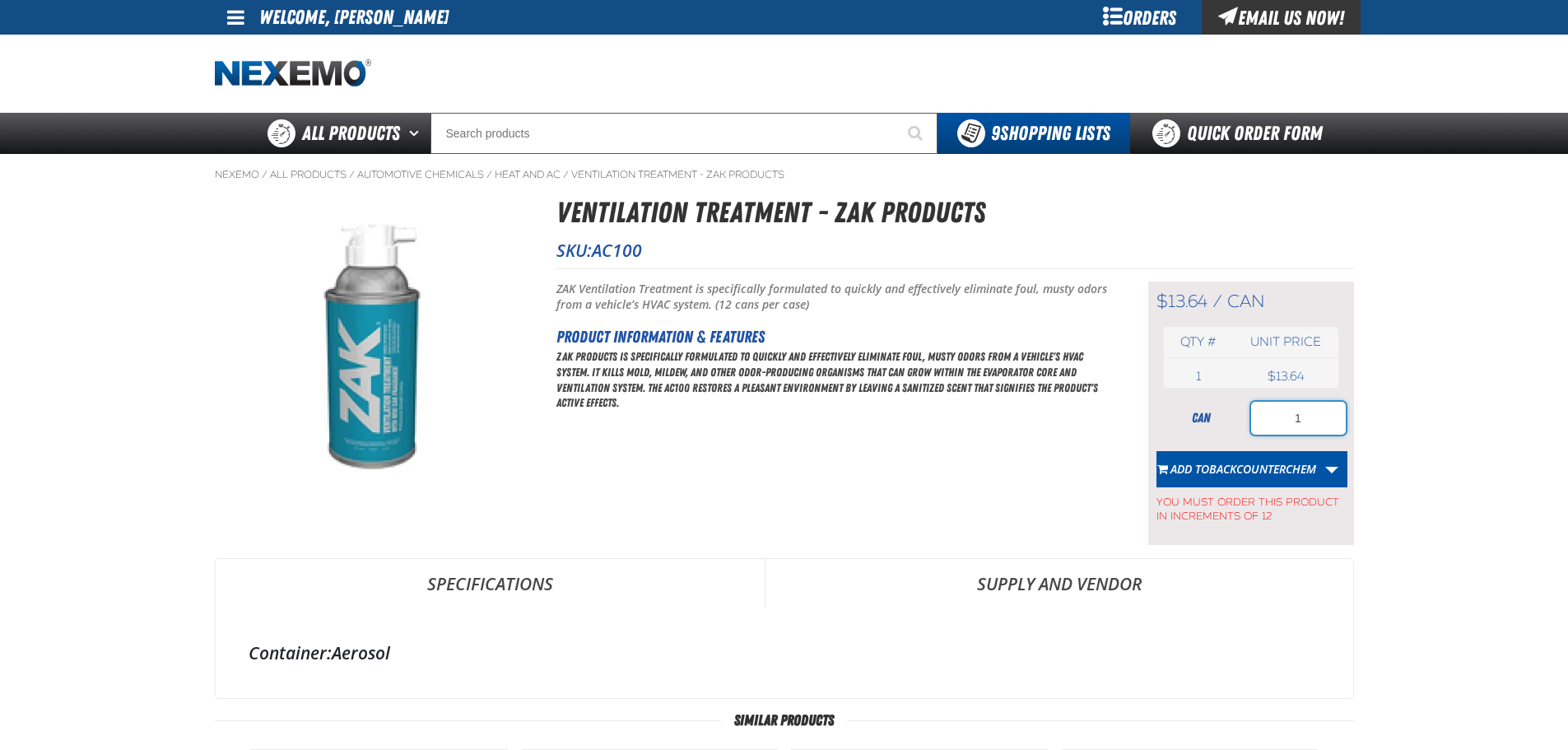
click at [1310, 427] on input "1" at bounding box center [1298, 418] width 95 height 33
click at [1310, 426] on input "1" at bounding box center [1298, 418] width 95 height 33
type input "36"
click at [1293, 471] on span "BACKCOUNTERCHEM" at bounding box center [1263, 469] width 107 height 16
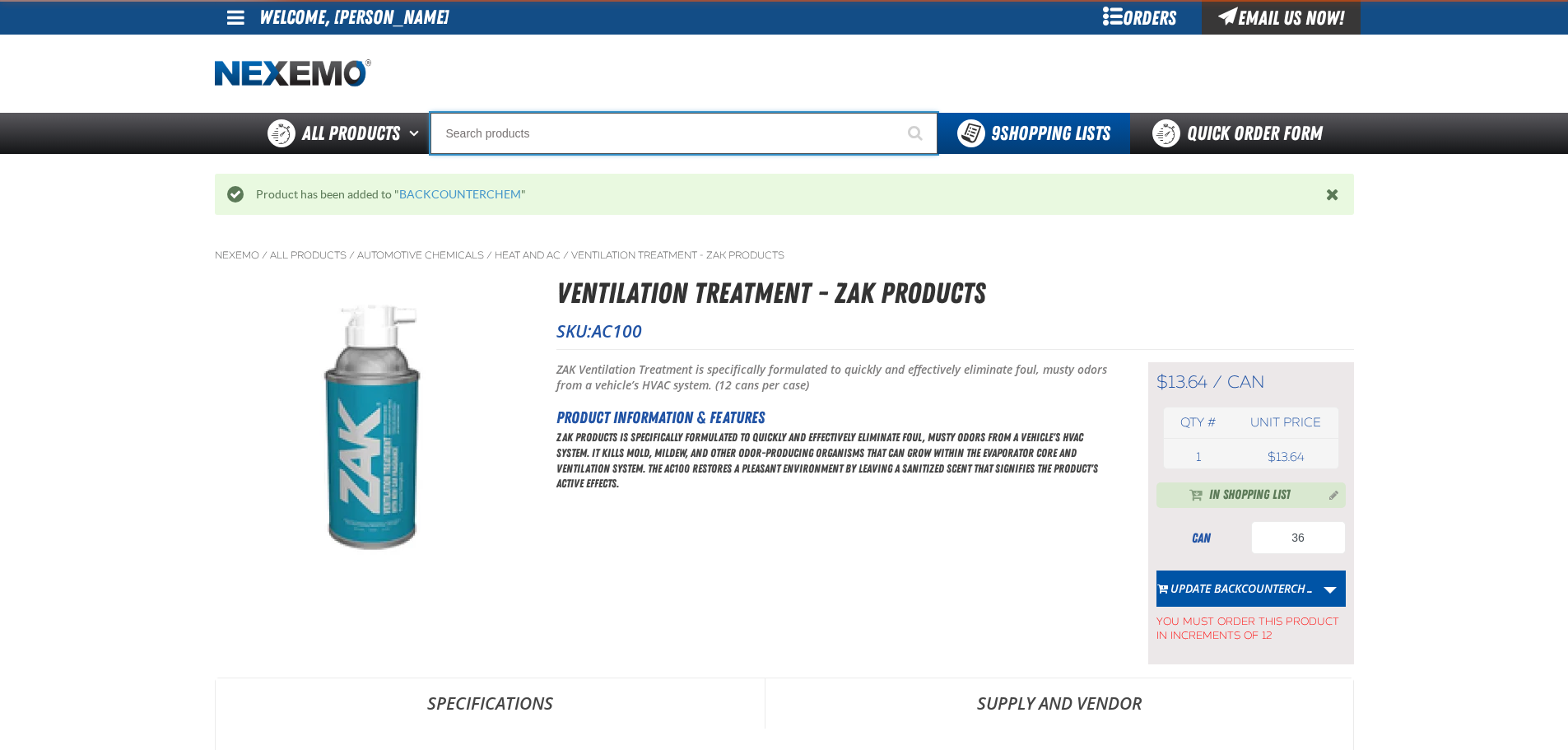
click at [685, 138] on input "Search" at bounding box center [685, 132] width 507 height 41
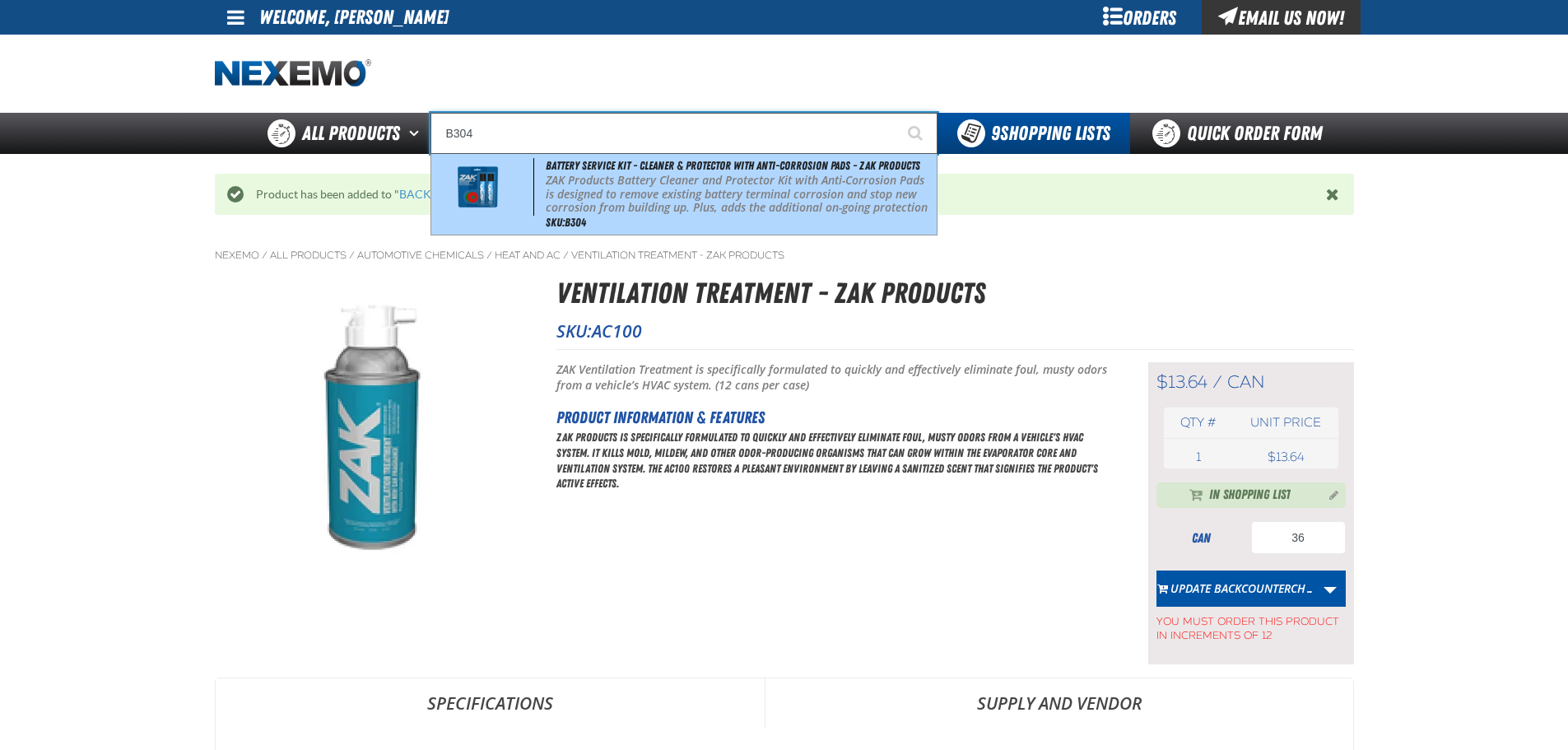
click at [699, 201] on p "ZAK Products Battery Cleaner and Protector Kit with Anti-Corrosion Pads is desi…" at bounding box center [740, 201] width 388 height 55
type input "Battery Service Kit - Cleaner & Protector with Anti-Corrosion Pads - ZAK Produc…"
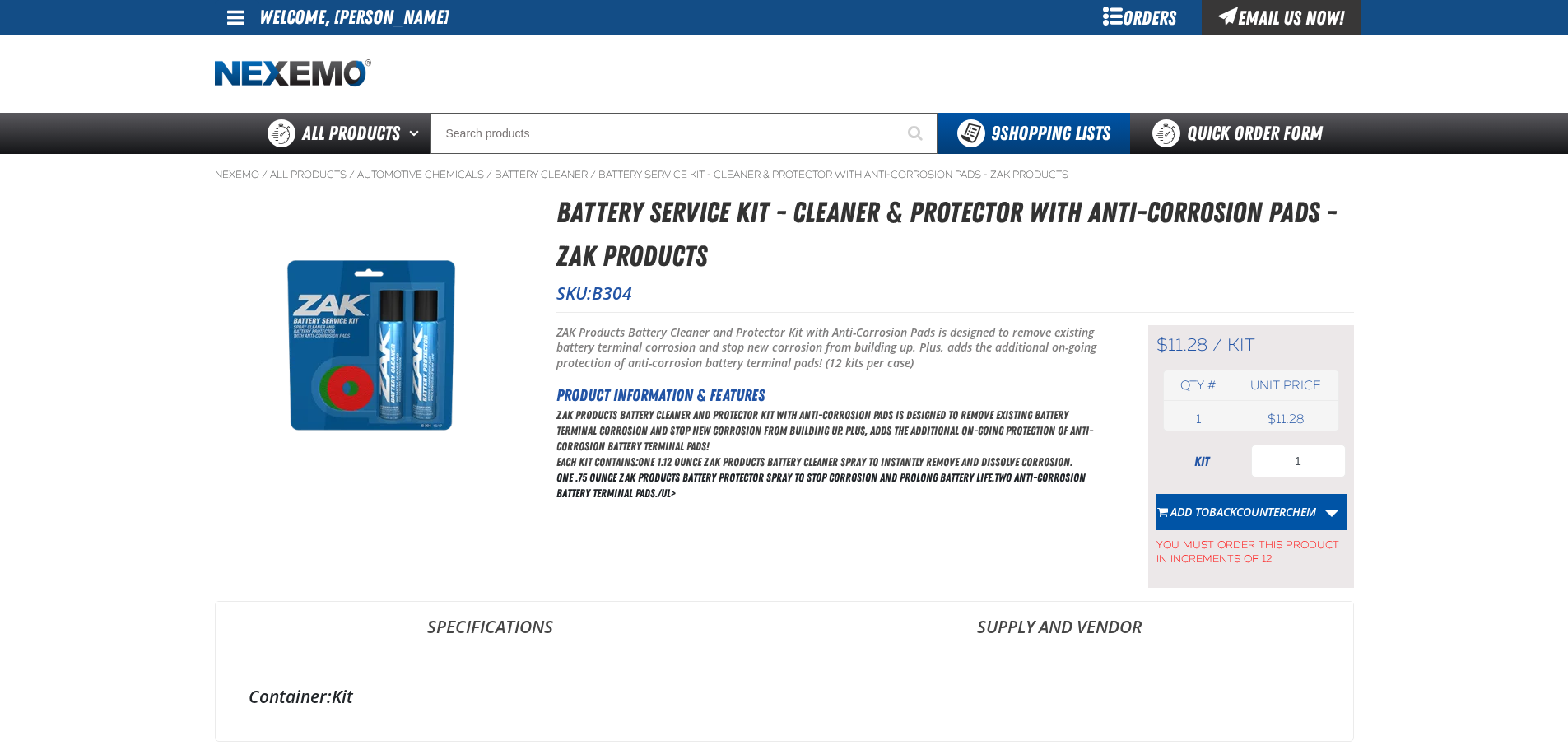
click at [1274, 437] on div "$11.28 / kit kit Qty # Unit price 1 kit USD 1" at bounding box center [1251, 457] width 206 height 264
click at [1277, 458] on input "1" at bounding box center [1298, 461] width 95 height 33
type input "24"
click at [1272, 502] on button "Add to BACKCOUNTERCHEM" at bounding box center [1237, 511] width 160 height 36
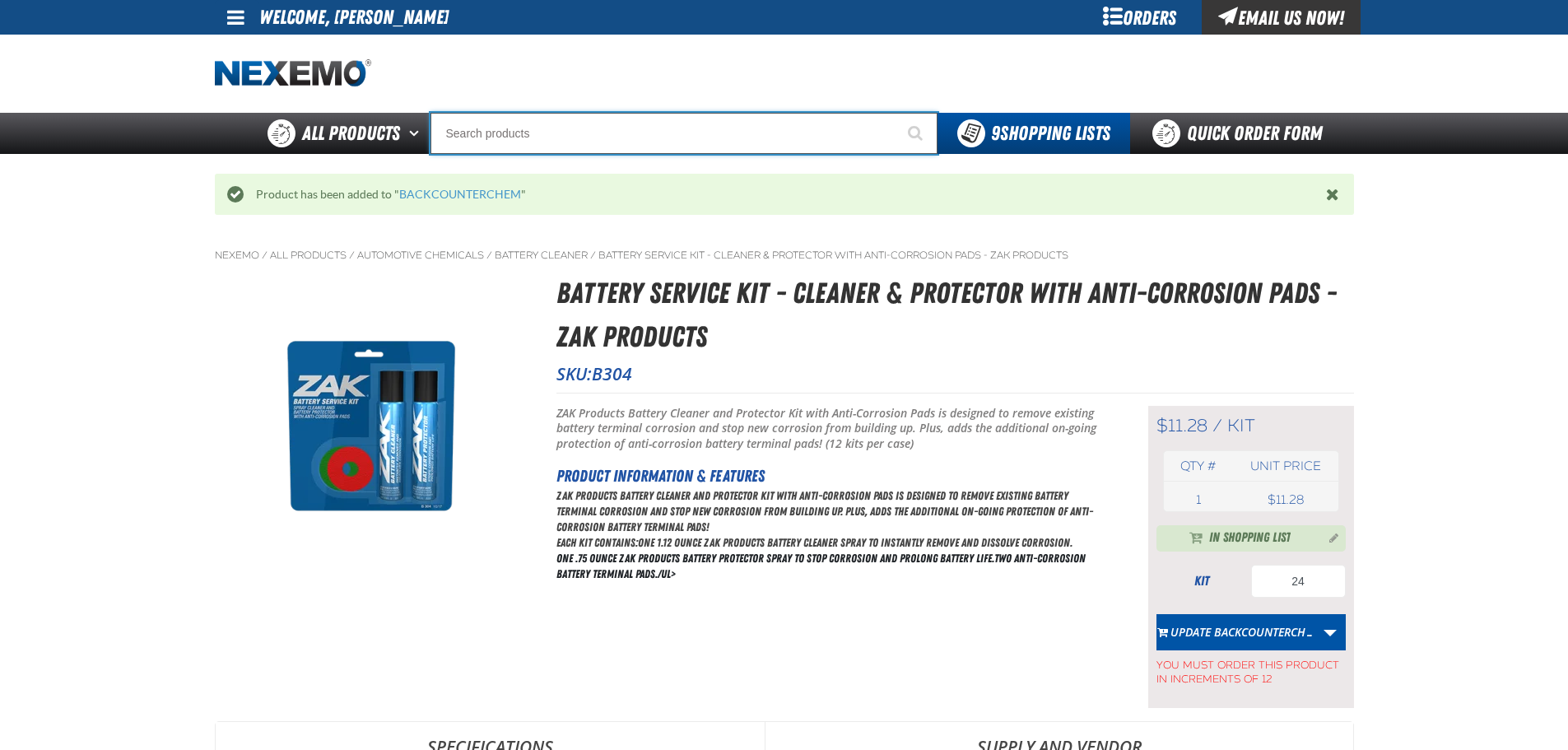
click at [594, 121] on input "Search" at bounding box center [685, 132] width 507 height 41
type input "R"
type input "ROADSIDE R"
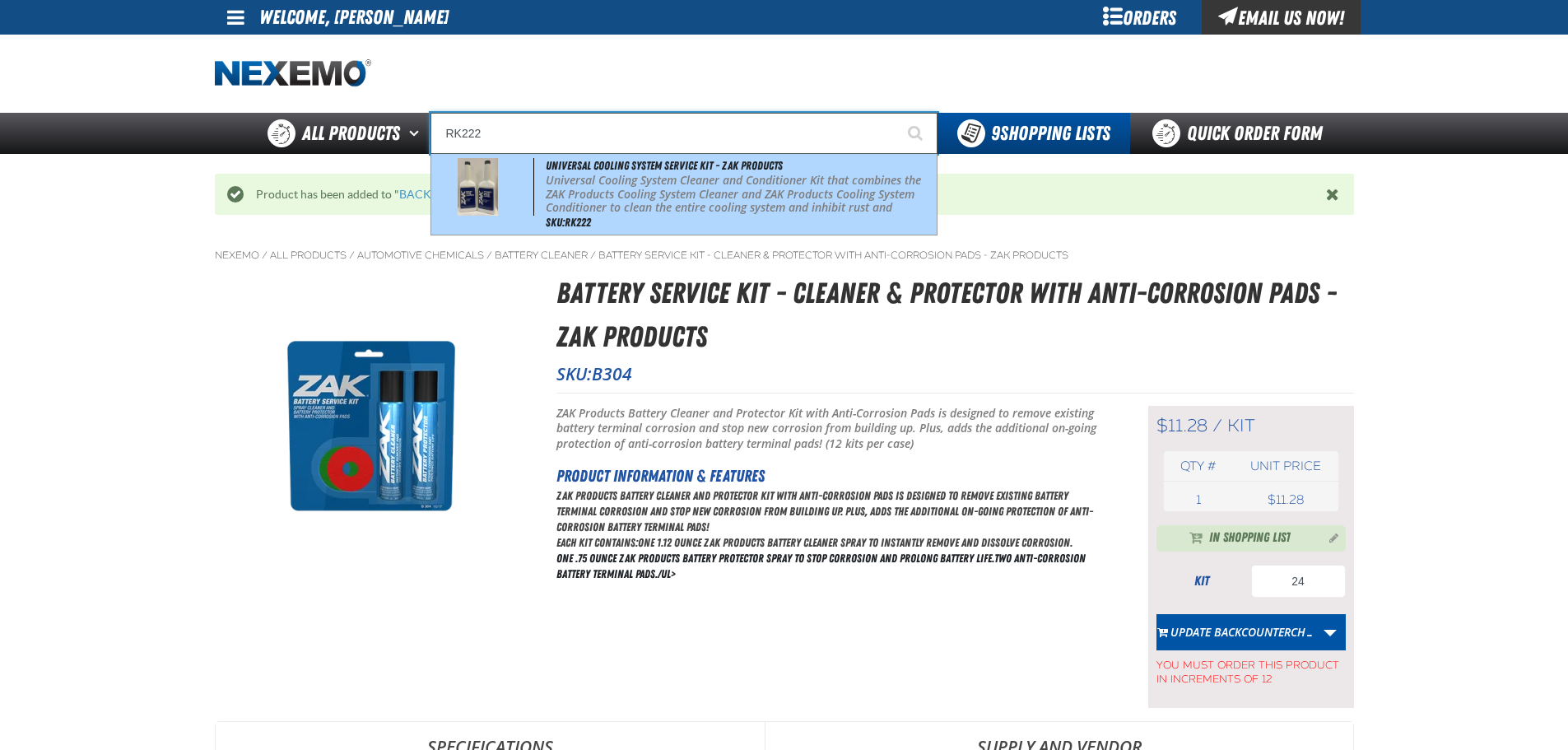
click at [667, 187] on p "Universal Cooling System Cleaner and Conditioner Kit that combines the ZAK Prod…" at bounding box center [740, 201] width 388 height 55
type input "Universal Cooling System Service Kit - ZAK Products"
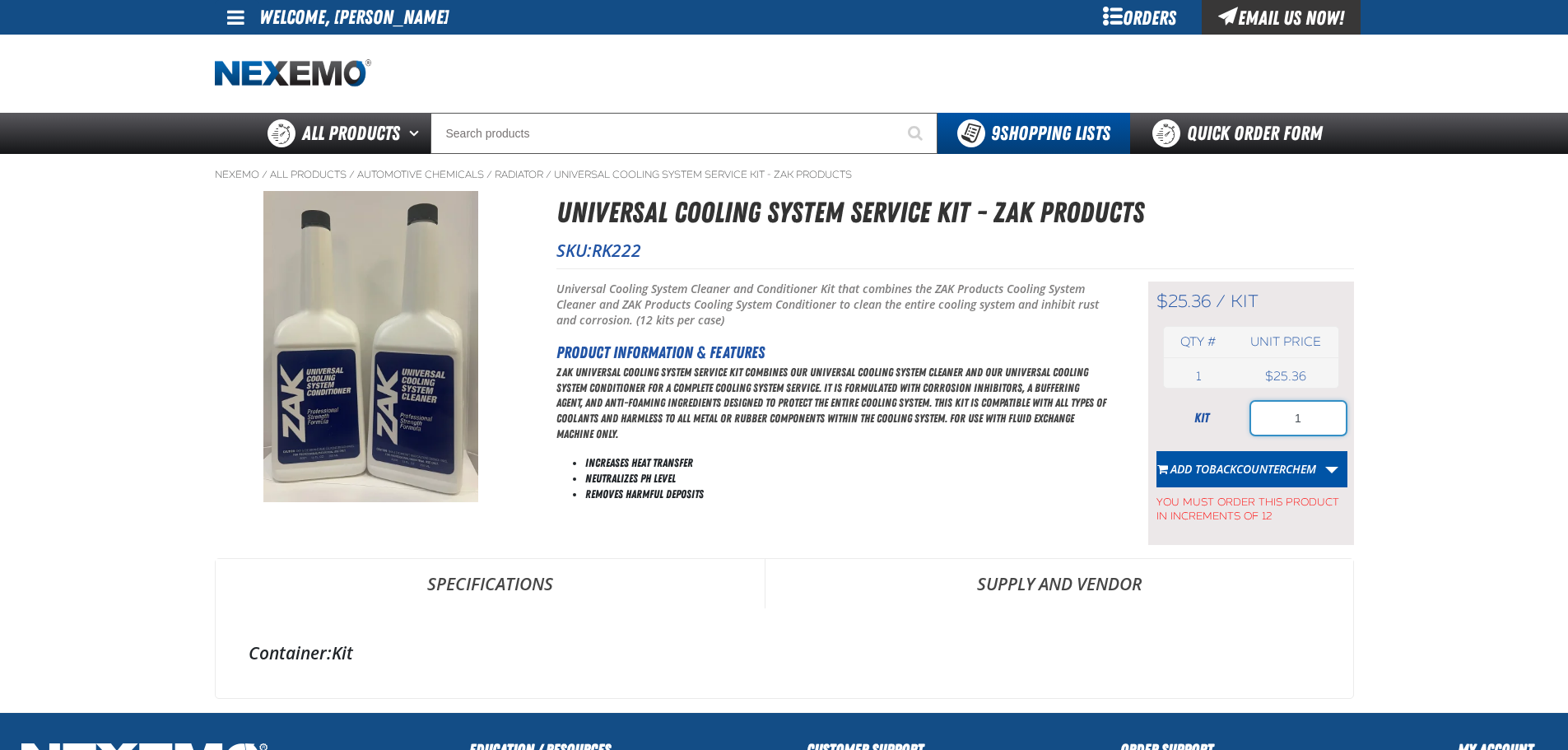
click at [1290, 416] on input "1" at bounding box center [1298, 418] width 95 height 33
click at [1277, 415] on input "12" at bounding box center [1298, 418] width 95 height 33
type input "24"
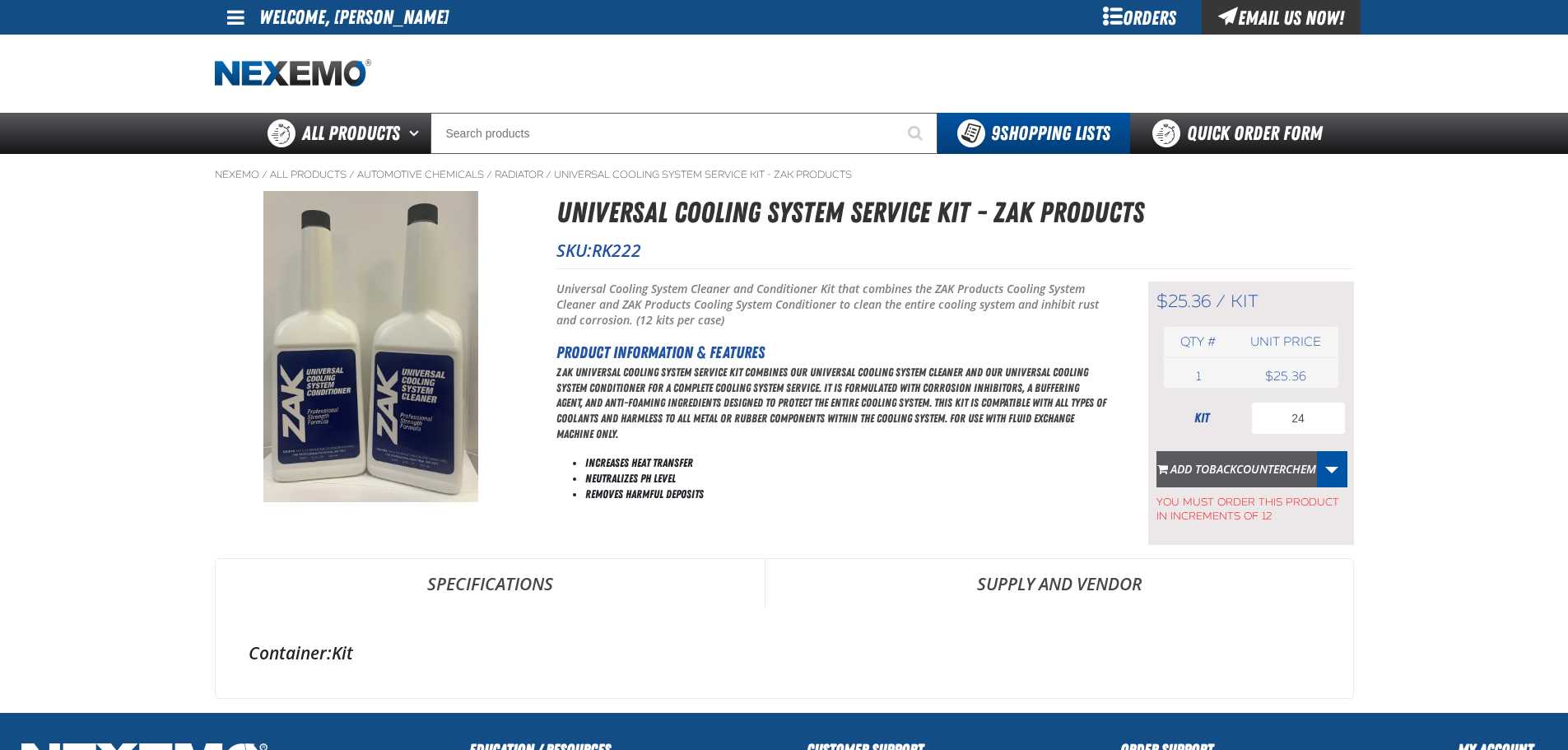
click at [1272, 461] on span "BACKCOUNTERCHEM" at bounding box center [1263, 469] width 107 height 16
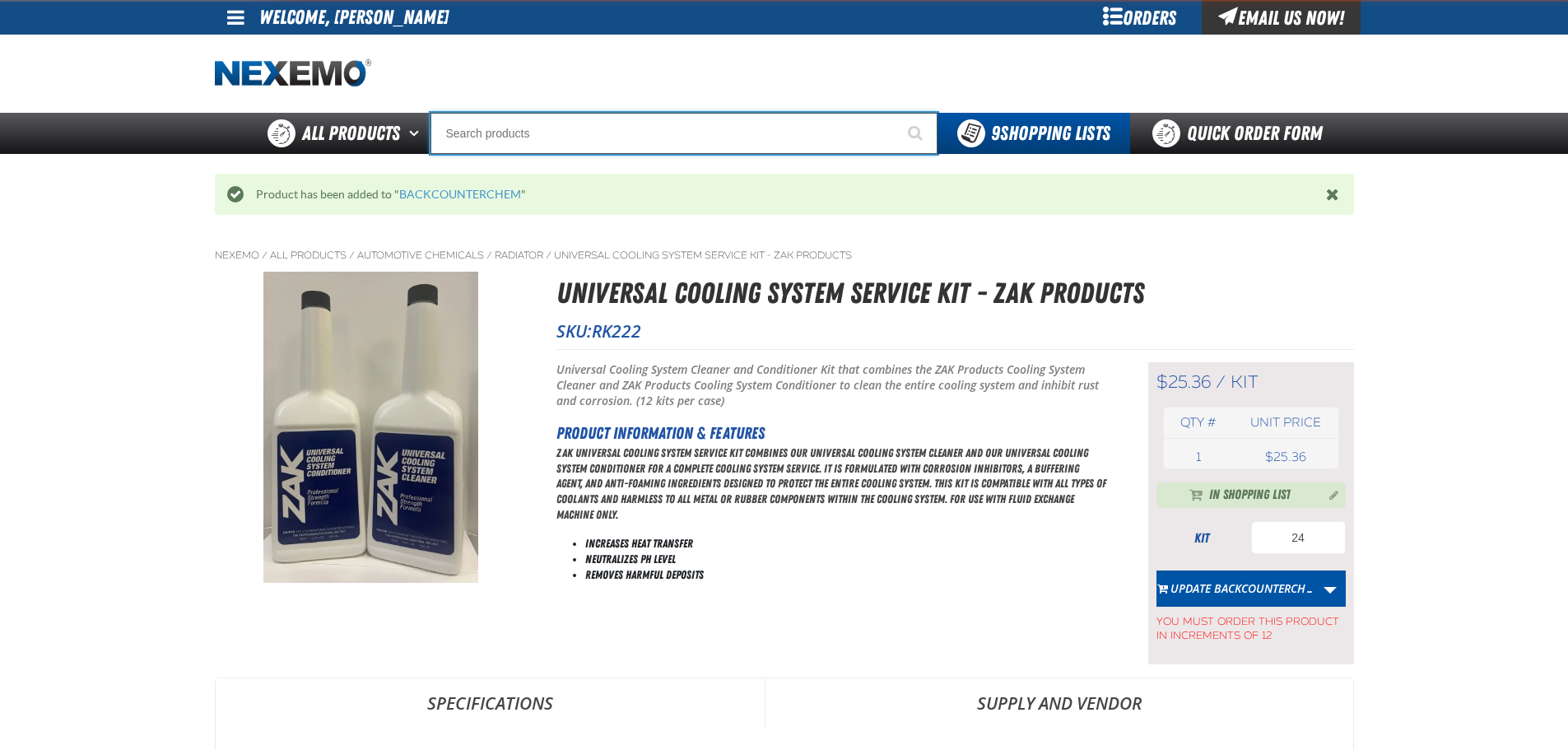
click at [665, 135] on input "Search" at bounding box center [685, 132] width 507 height 41
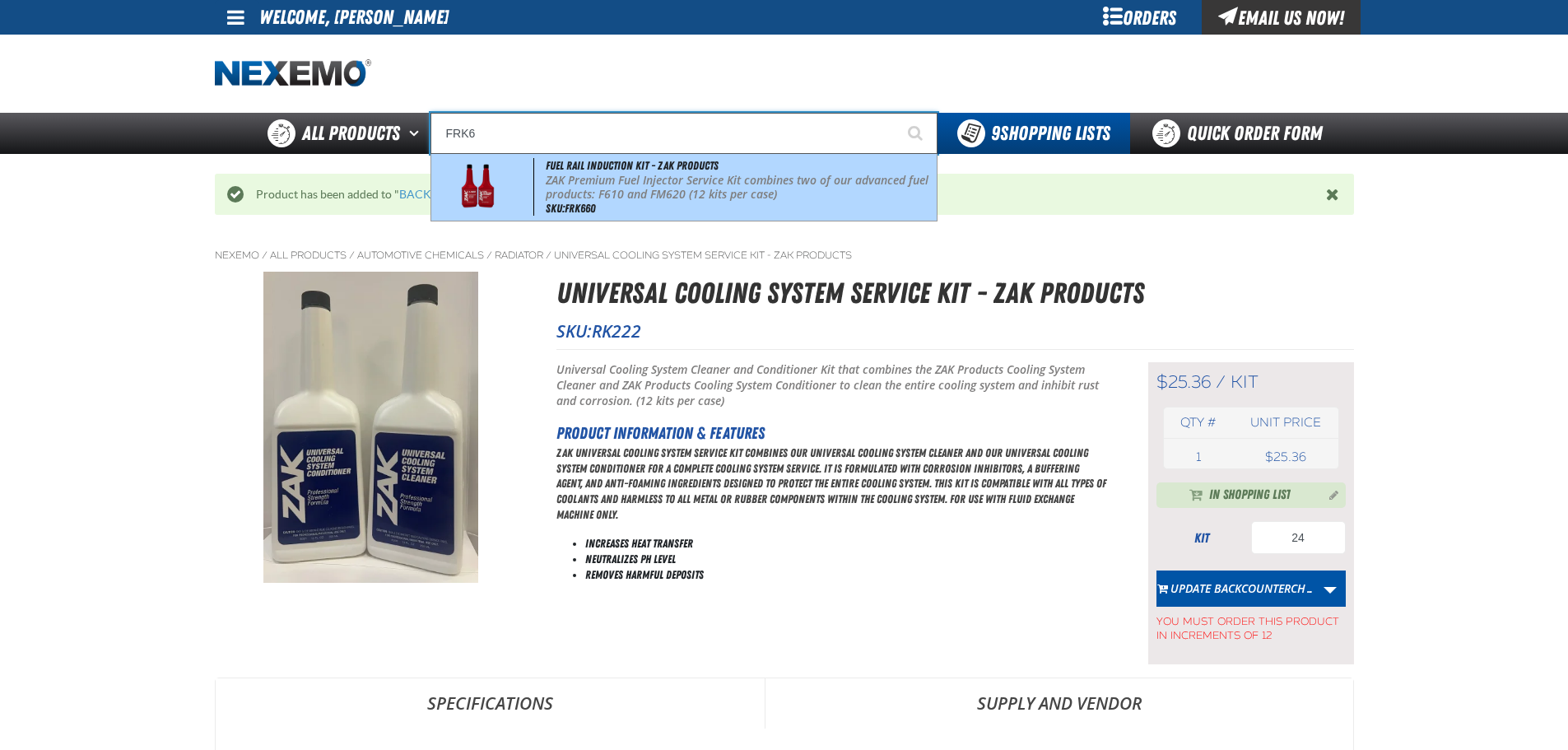
click at [633, 197] on p "ZAK Premium Fuel Injector Service Kit combines two of our advanced fuel product…" at bounding box center [740, 188] width 388 height 28
type input "Fuel Rail Induction Kit - ZAK Products"
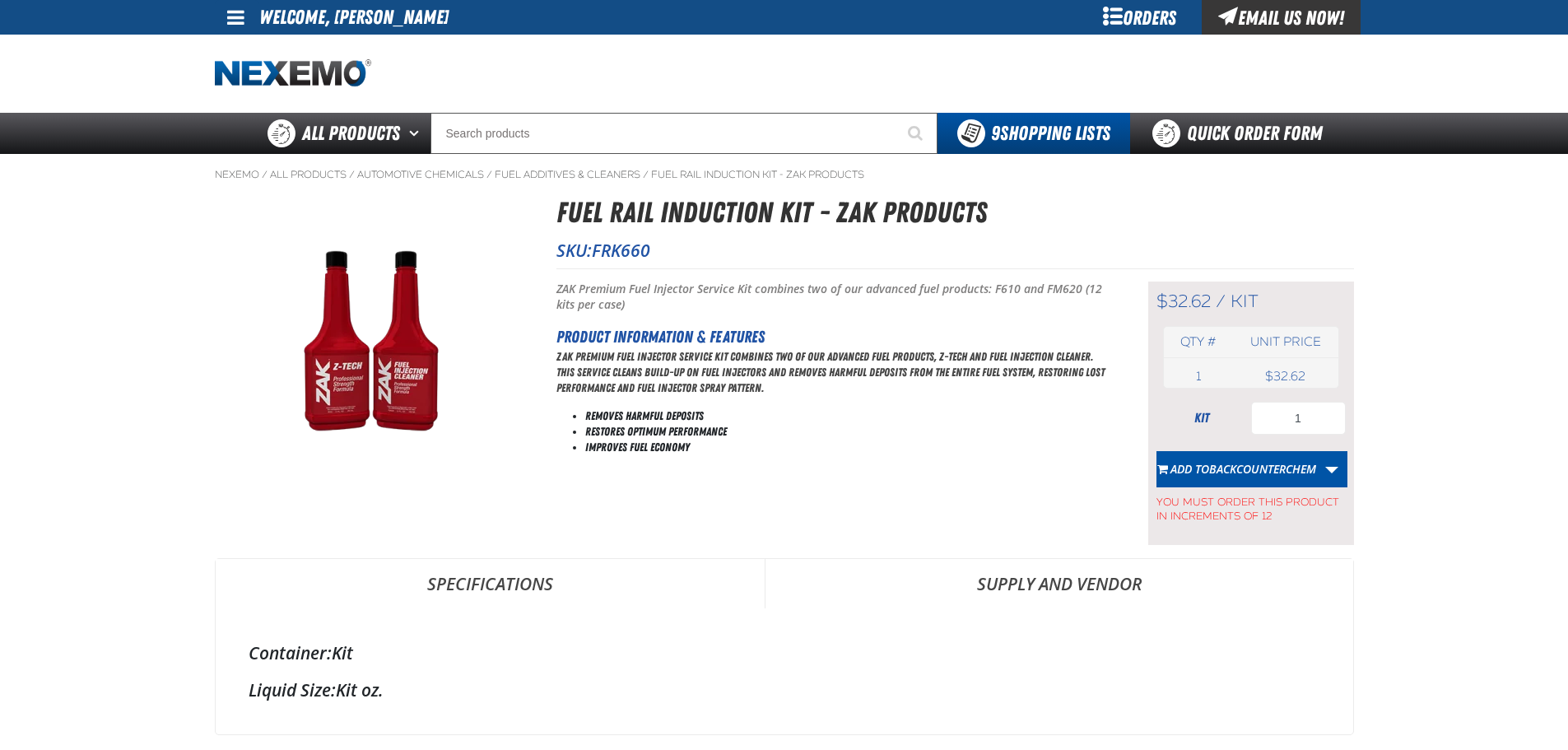
click at [1328, 439] on form "kit 1 Add to BACKCOUNTERCHEM Create New Shopping List Add to BACKCOUNTERCHEM Ad…" at bounding box center [1252, 463] width 189 height 121
click at [1318, 424] on input "1" at bounding box center [1298, 418] width 95 height 33
type input "12"
click at [1452, 423] on main "Nexemo / All Products / / / FRK660" at bounding box center [784, 694] width 1568 height 1081
click at [1297, 463] on span "BACKCOUNTERCHEM" at bounding box center [1263, 469] width 107 height 16
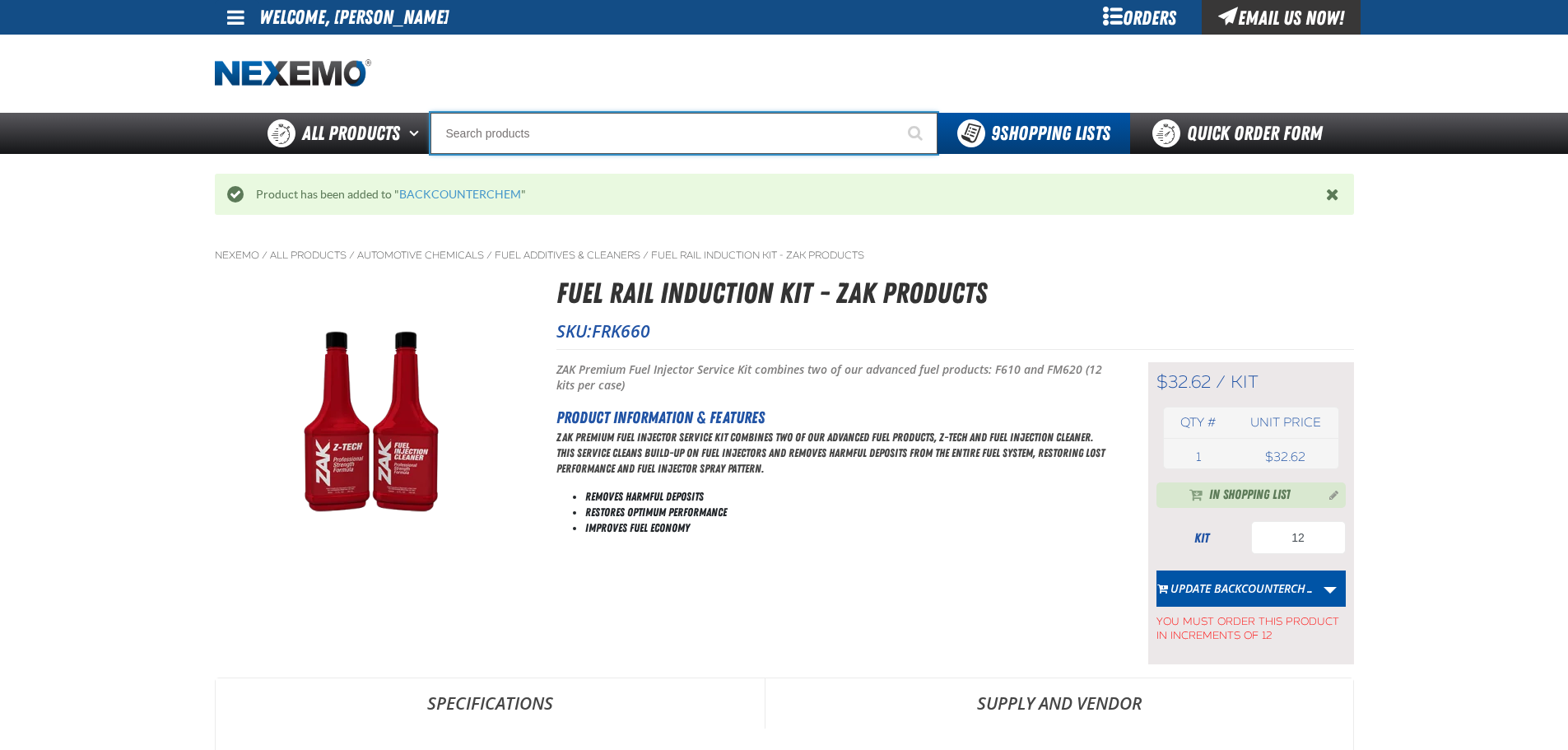
click at [593, 144] on input "Search" at bounding box center [685, 132] width 507 height 41
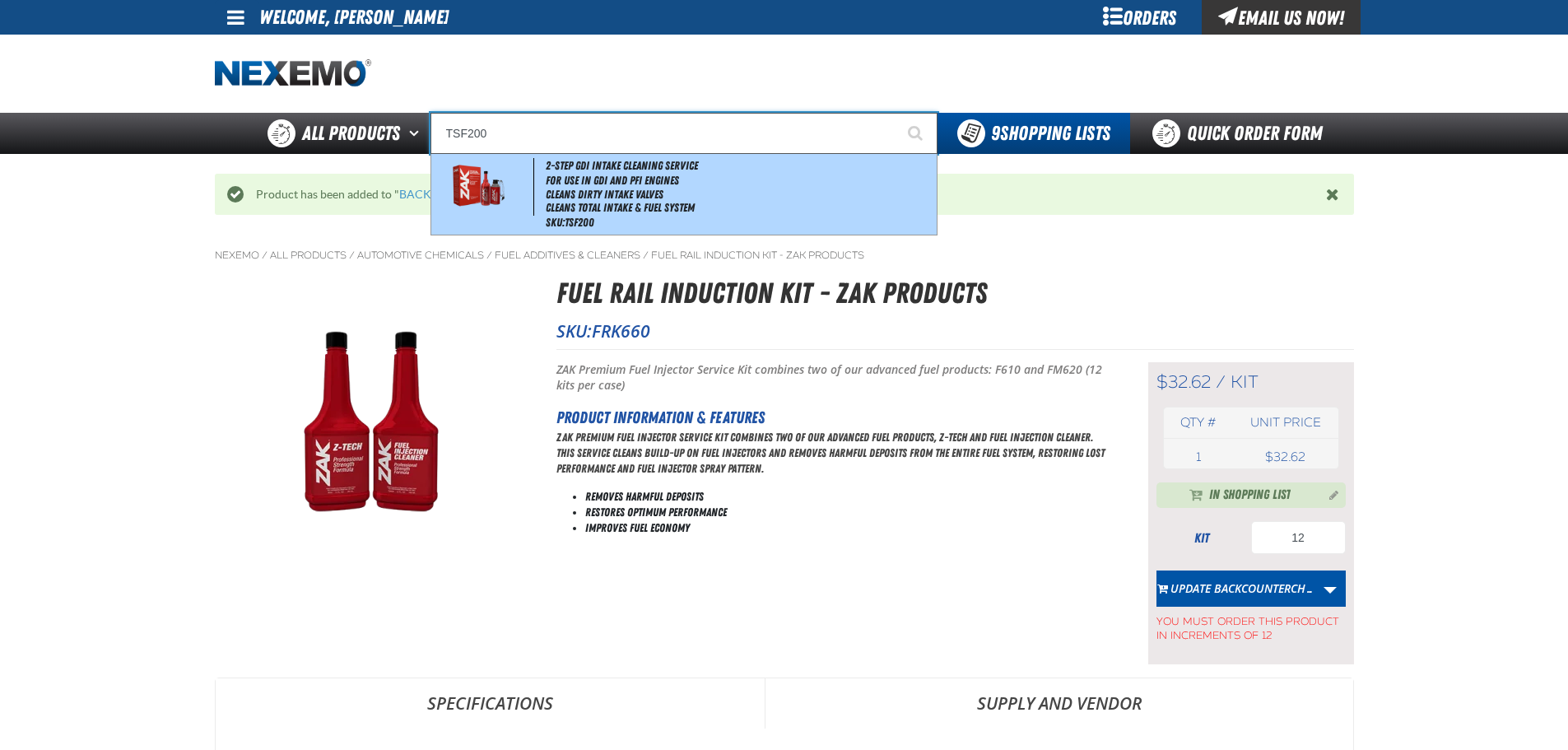
click at [644, 193] on li "Cleans Dirty Intake Valves" at bounding box center [740, 195] width 388 height 14
type input "2-Step GDI Intake Cleaning Service"
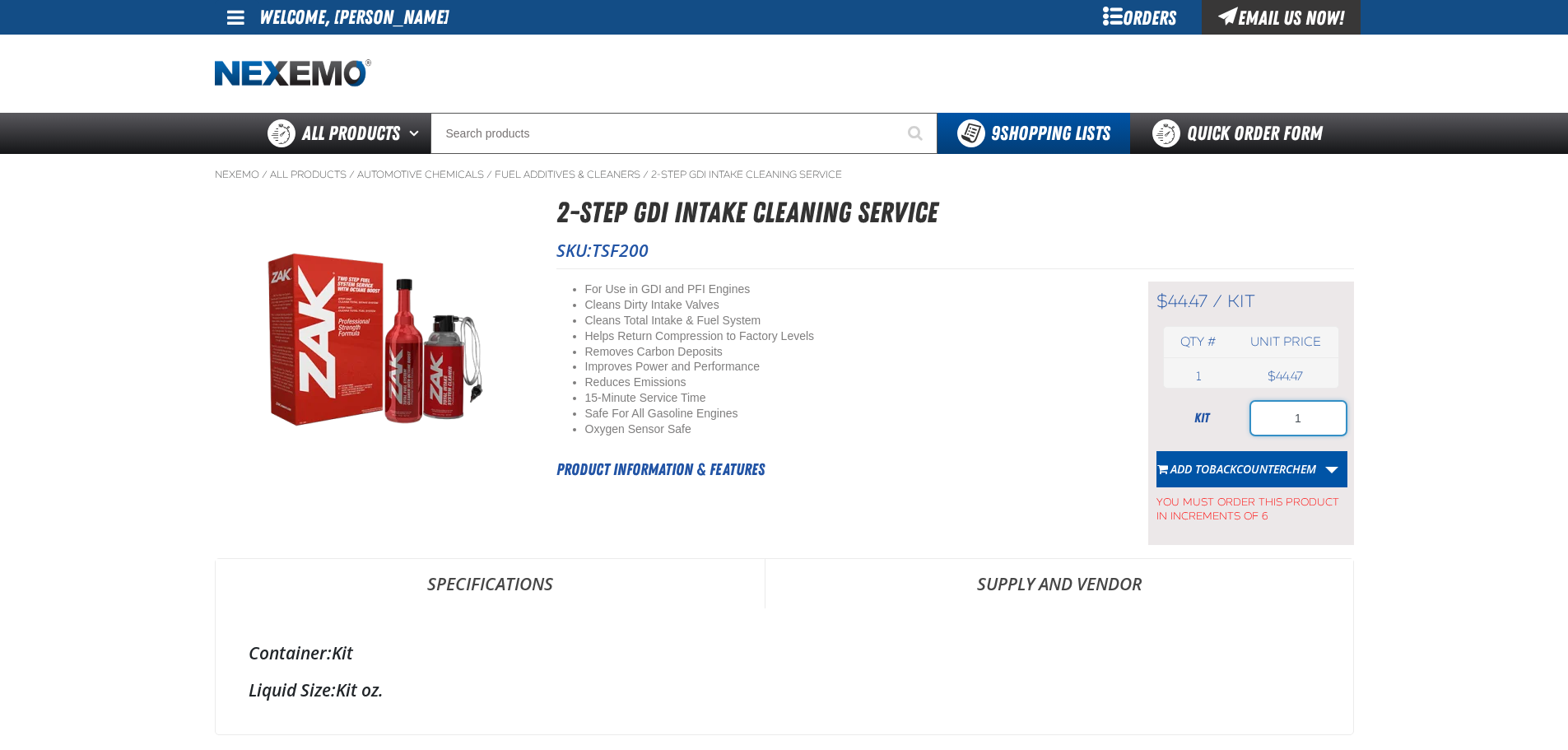
click at [1305, 418] on input "1" at bounding box center [1298, 418] width 95 height 33
type input "24"
click at [1272, 461] on span "BACKCOUNTERCHEM" at bounding box center [1263, 469] width 107 height 16
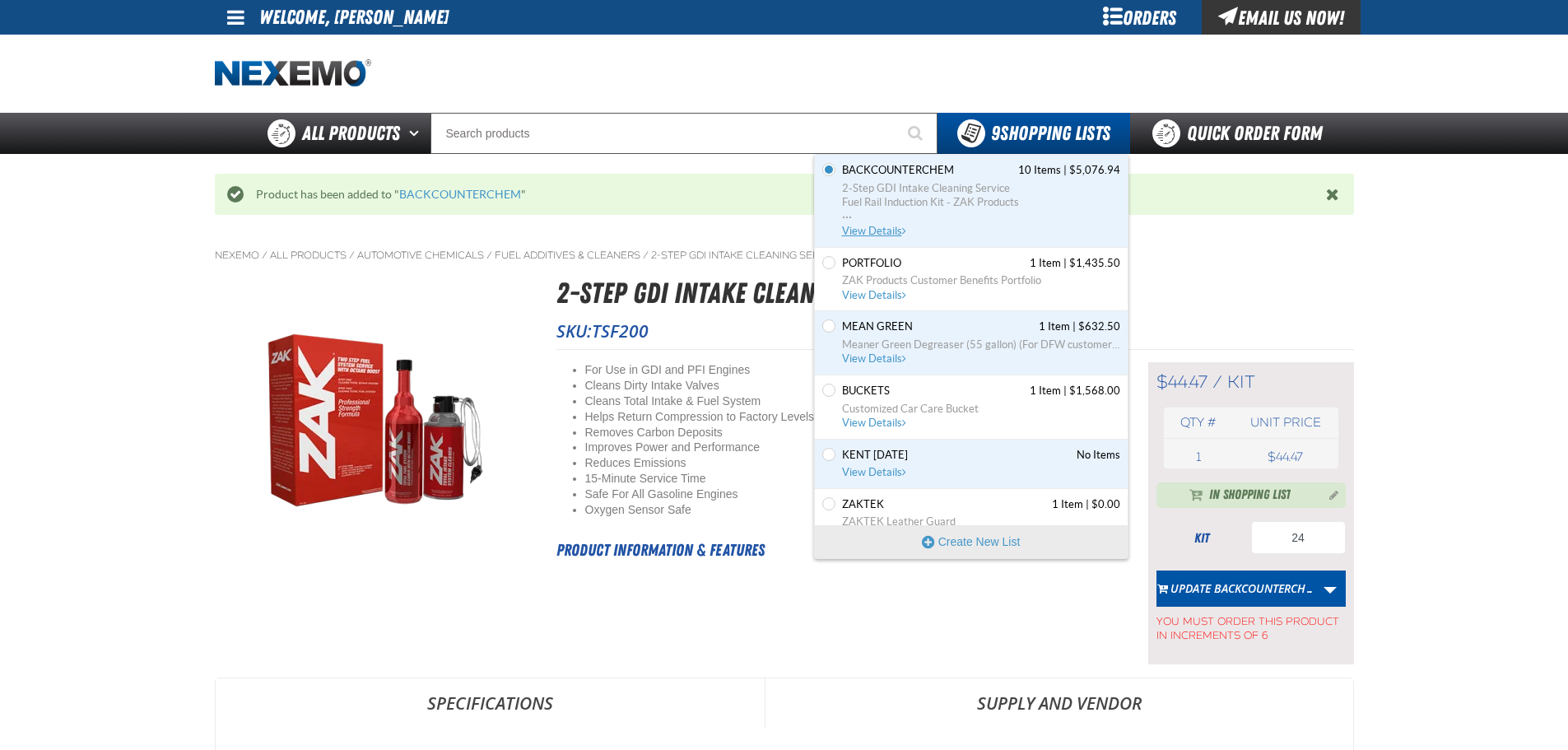
click at [874, 228] on span "View Details" at bounding box center [875, 231] width 67 height 12
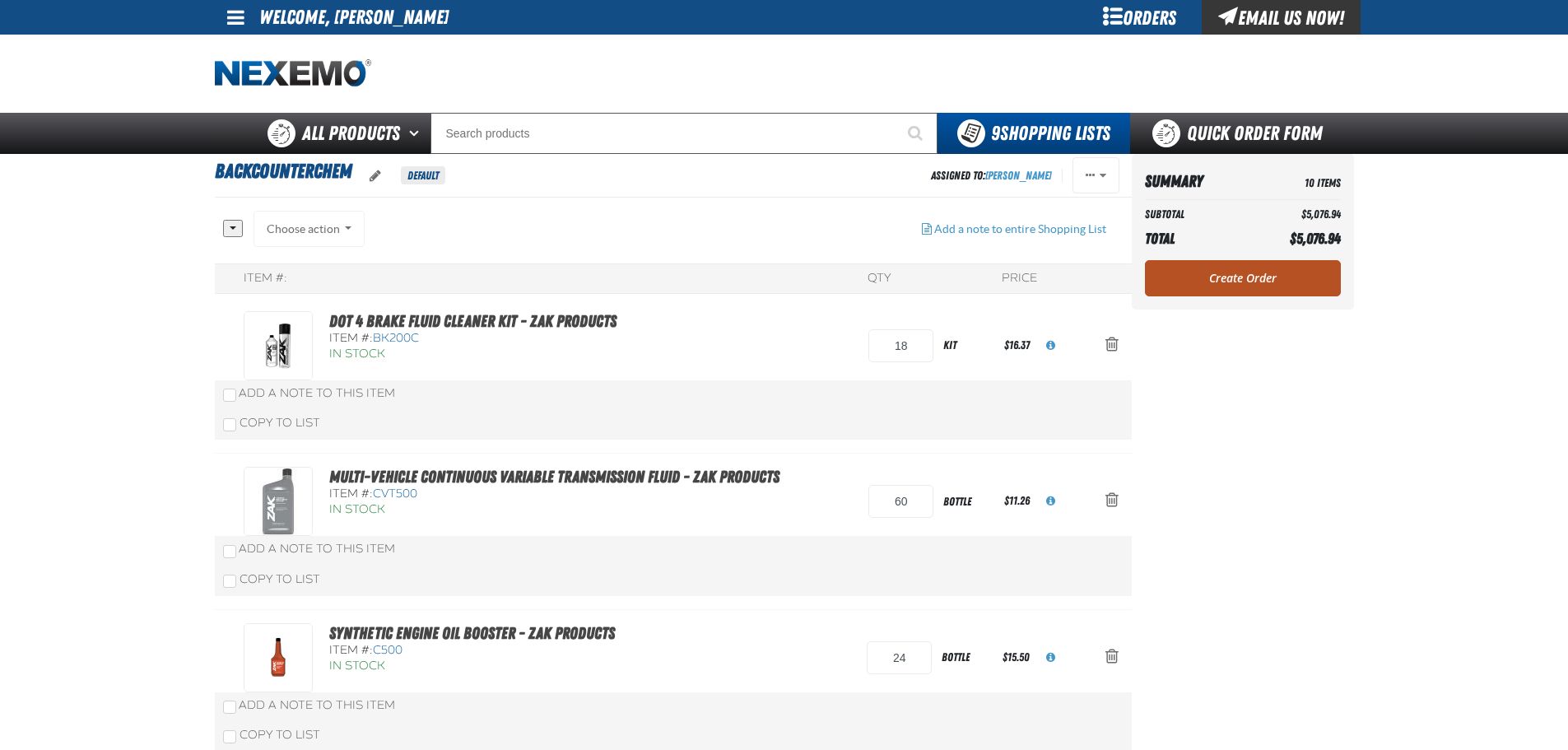
click at [1223, 281] on link "Create Order" at bounding box center [1243, 278] width 196 height 36
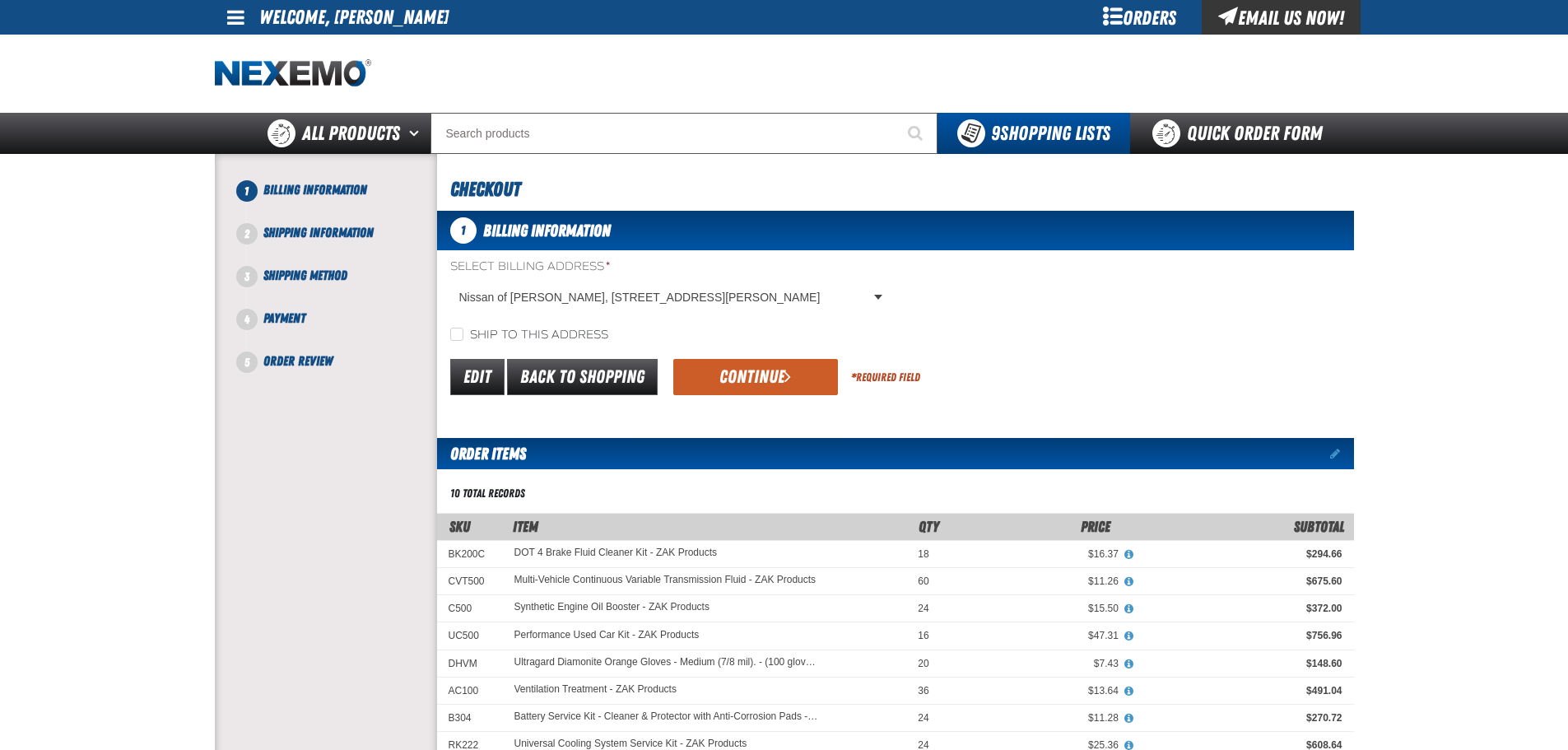
click at [536, 326] on div "Ship to this address" at bounding box center [895, 334] width 917 height 17
click at [589, 337] on label "Ship to this address" at bounding box center [529, 335] width 158 height 16
click at [464, 337] on input "Ship to this address" at bounding box center [457, 333] width 13 height 13
checkbox input "true"
click at [793, 374] on button "Continue" at bounding box center [755, 377] width 164 height 36
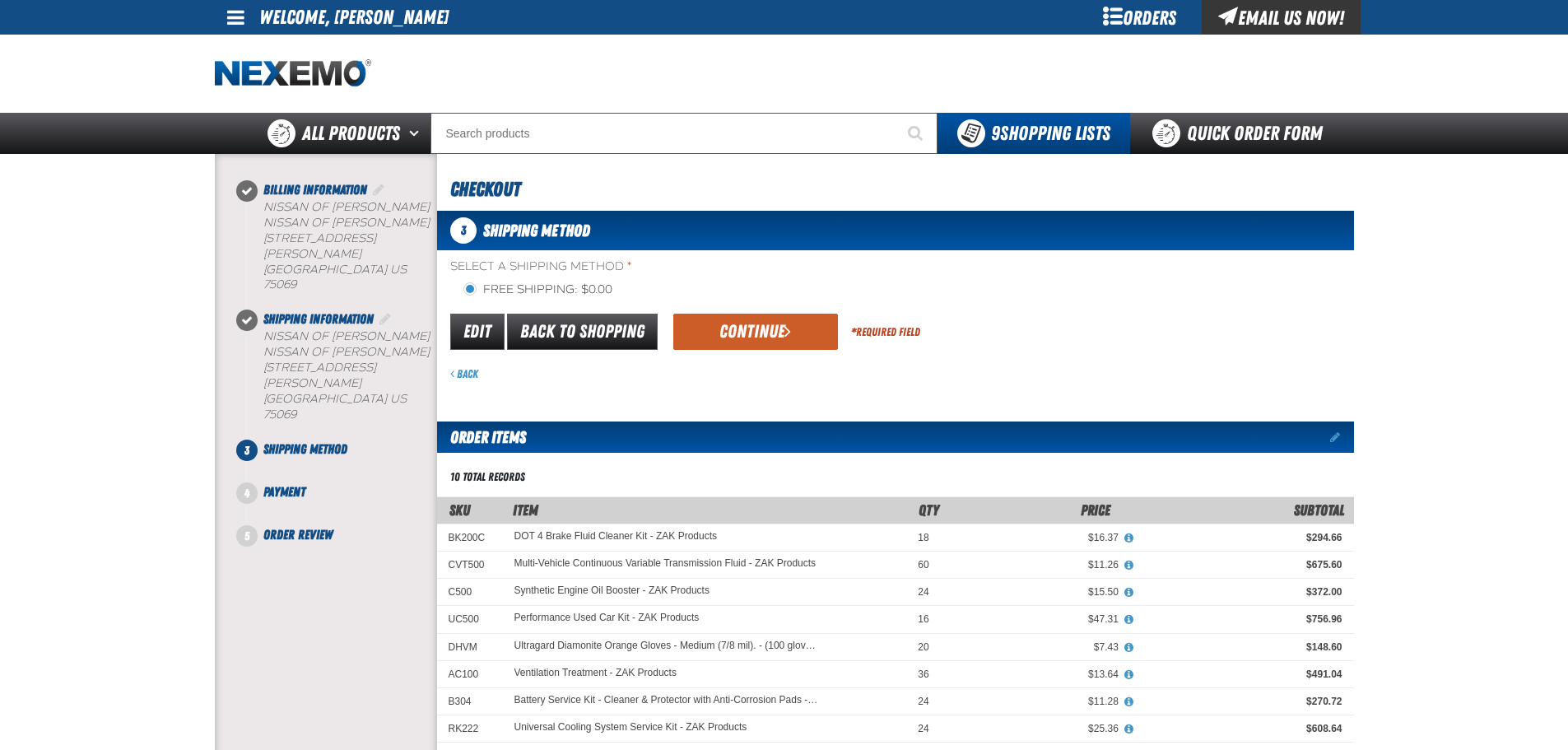
click at [702, 306] on div "Select a Shipping Method * Free Shipping: $0.00 flat_rate_2 primary Edit Back t…" at bounding box center [895, 320] width 917 height 123
click at [732, 324] on button "Continue" at bounding box center [755, 331] width 164 height 36
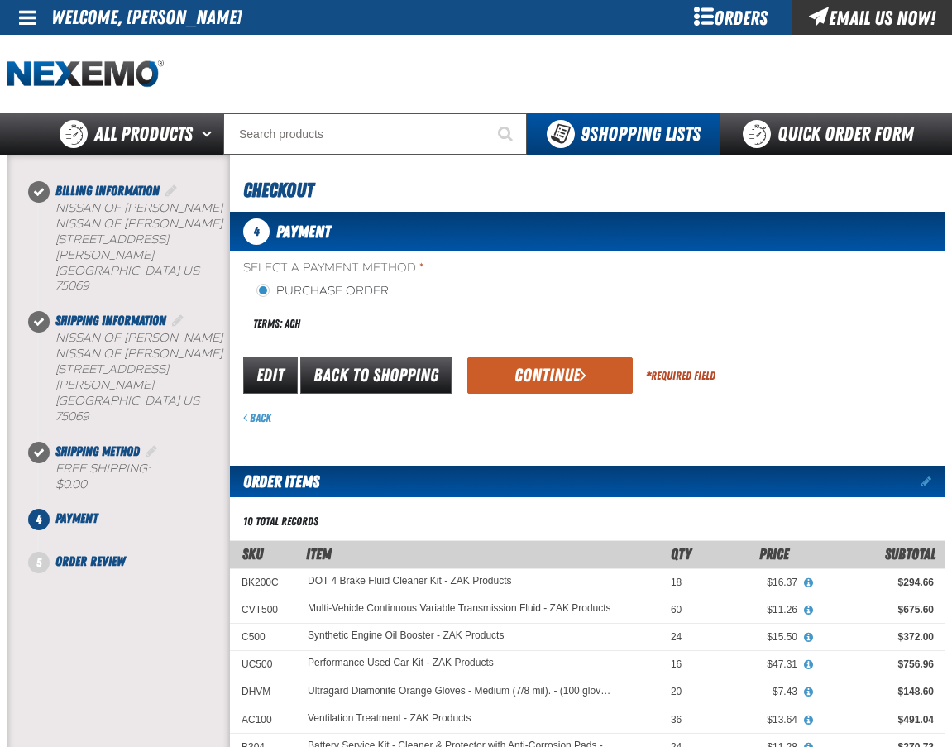
drag, startPoint x: 680, startPoint y: 392, endPoint x: 661, endPoint y: 391, distance: 19.1
click at [678, 392] on div "* Required Field" at bounding box center [681, 376] width 70 height 42
click at [582, 372] on span "submit" at bounding box center [583, 375] width 7 height 18
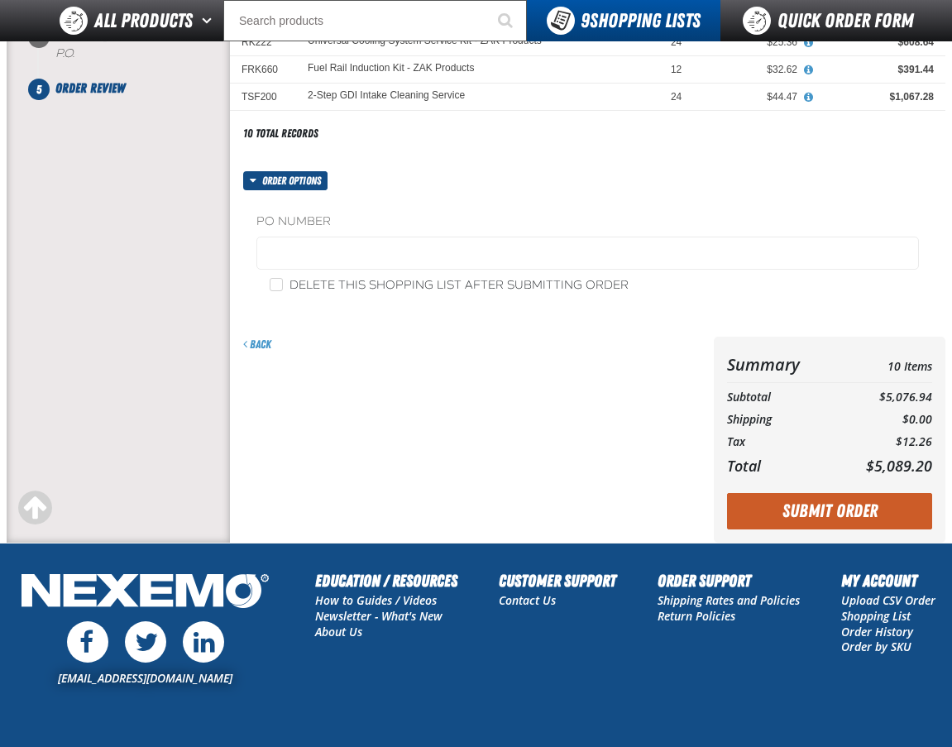
scroll to position [553, 0]
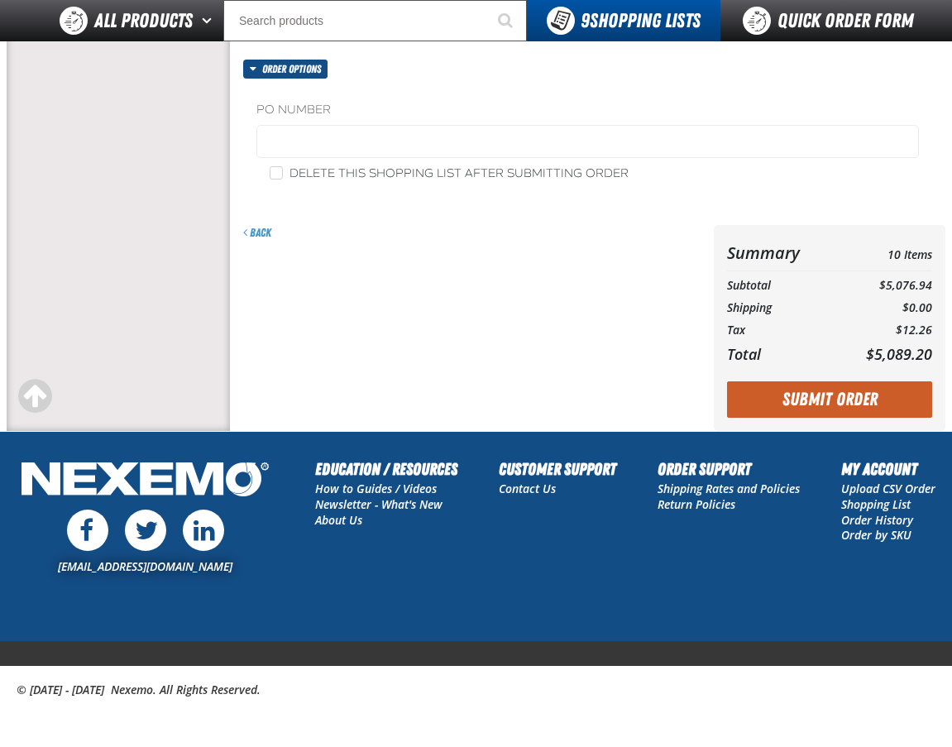
click at [880, 389] on button "Submit Order" at bounding box center [829, 399] width 205 height 36
